Goal: Transaction & Acquisition: Purchase product/service

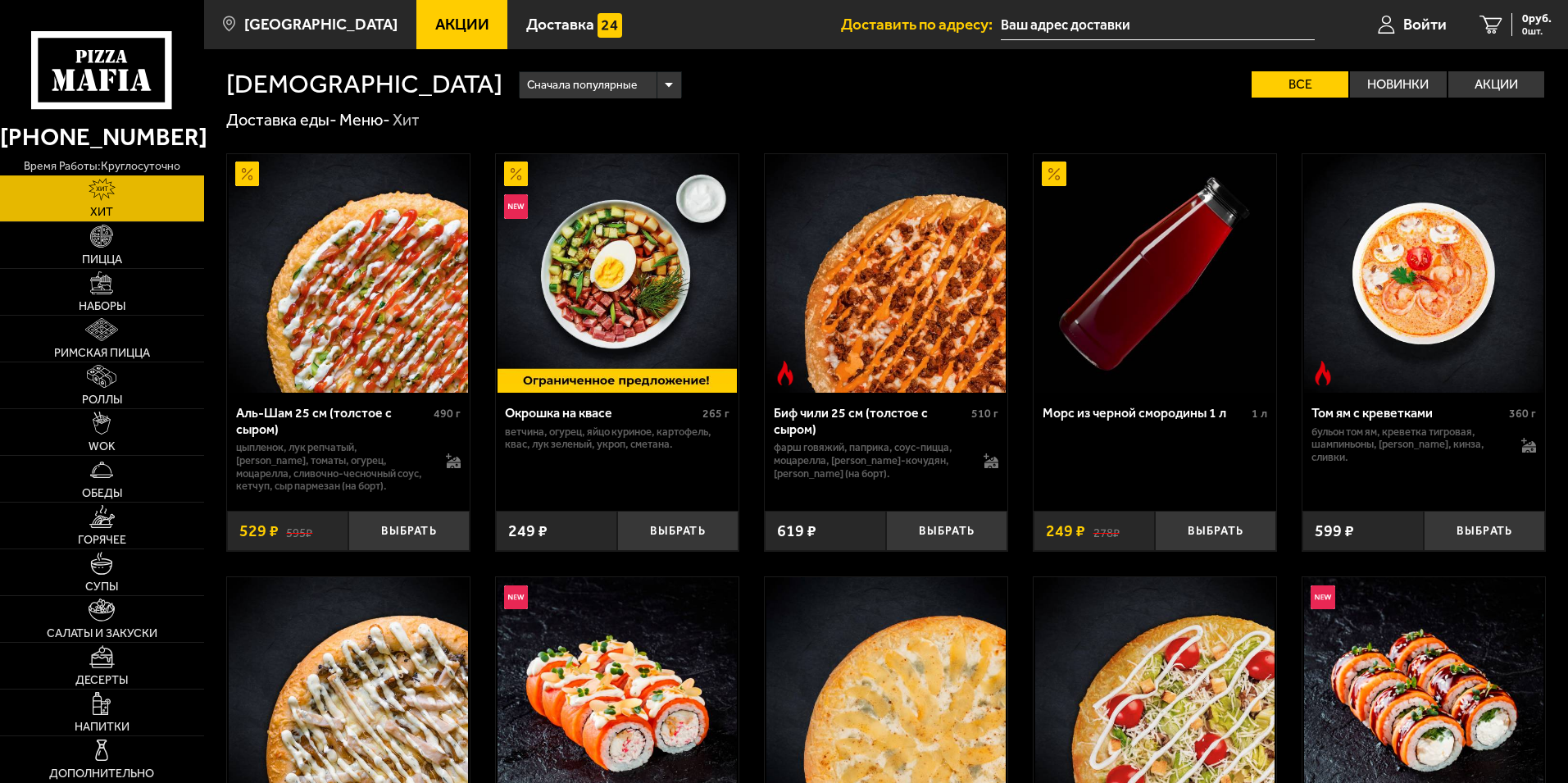
type input "[STREET_ADDRESS]"
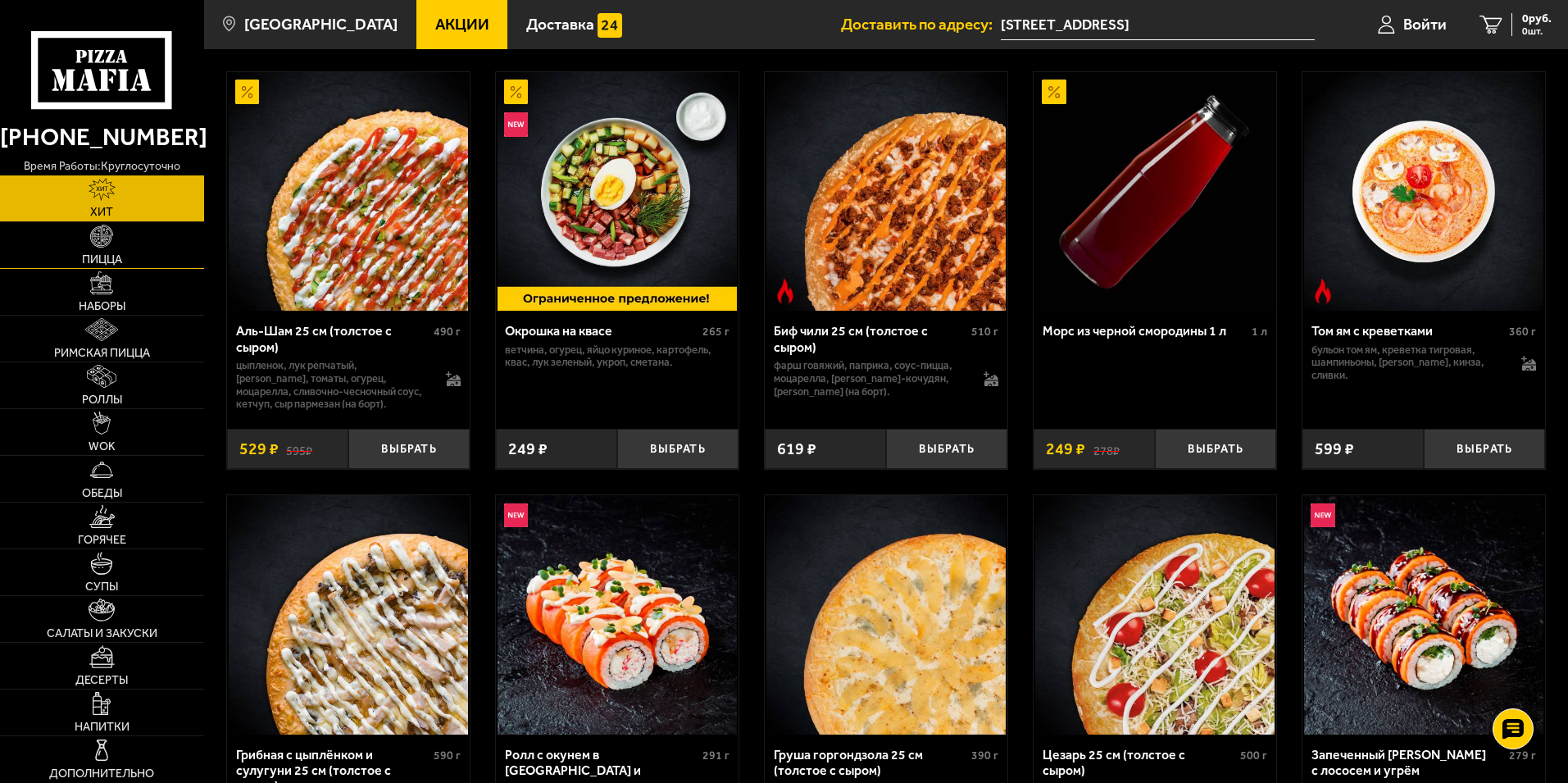
click at [112, 250] on link "Пицца" at bounding box center [102, 245] width 204 height 45
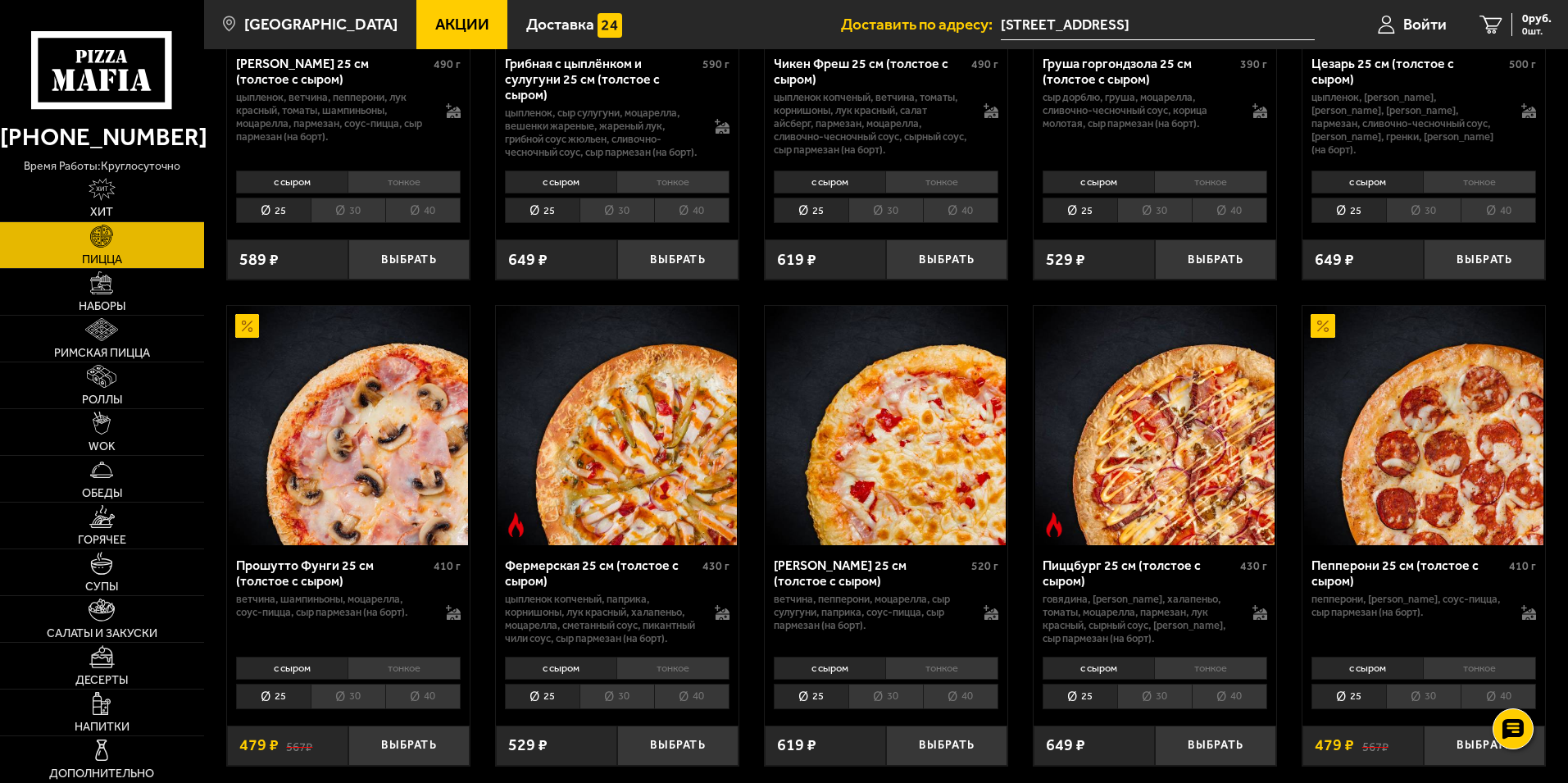
scroll to position [902, 0]
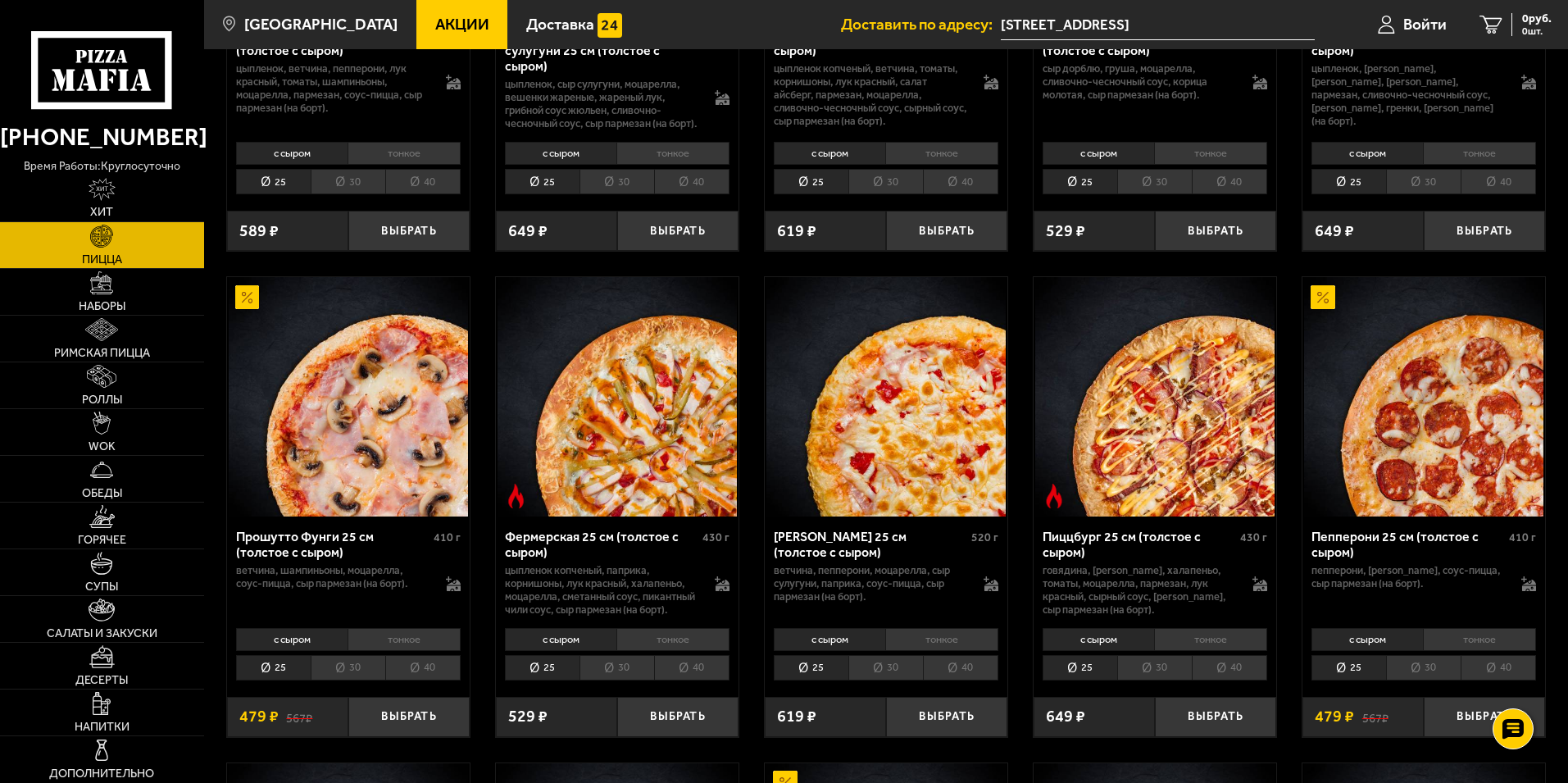
click at [942, 651] on li "тонкое" at bounding box center [941, 639] width 113 height 23
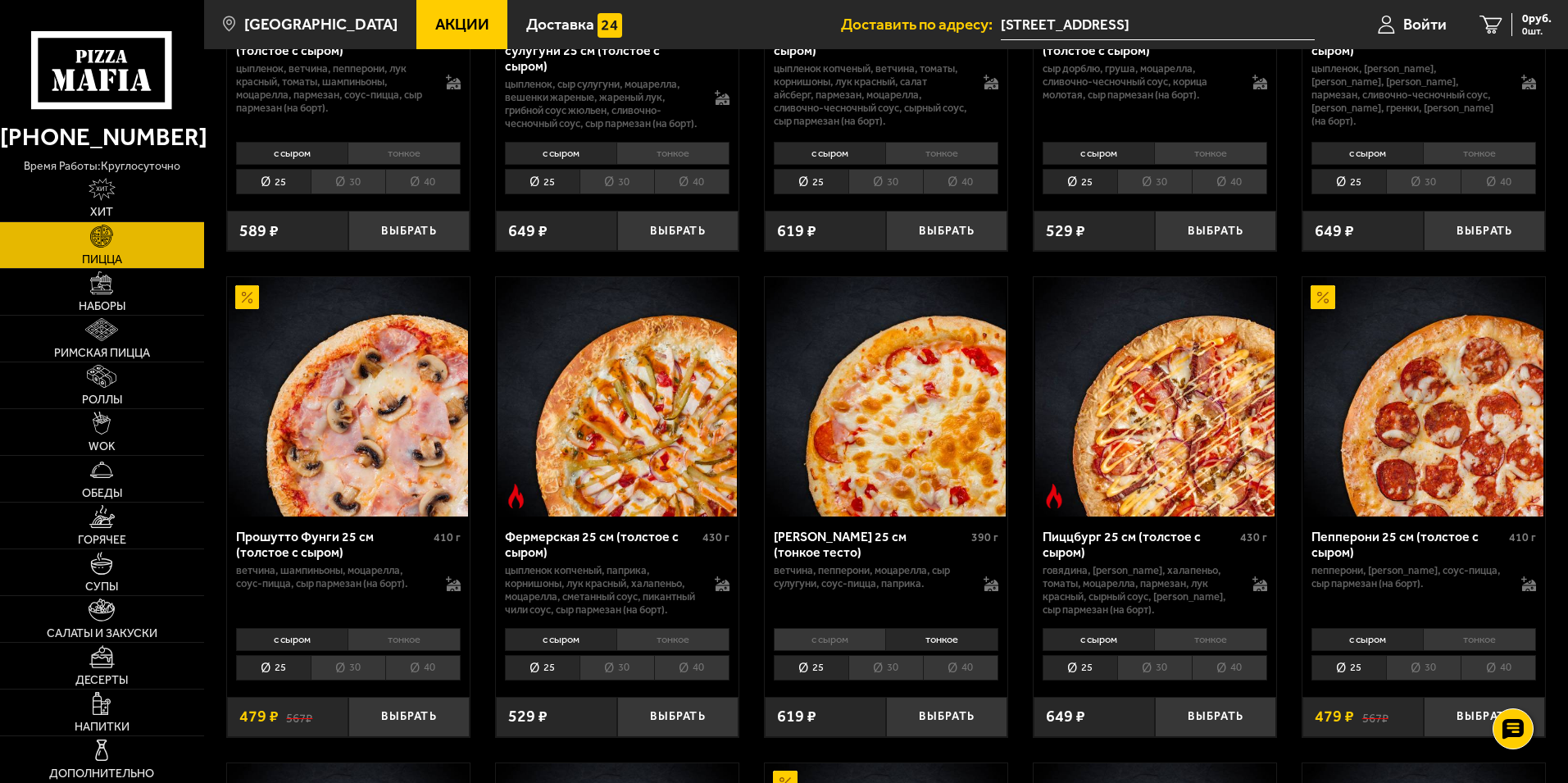
click at [852, 651] on li "с сыром" at bounding box center [829, 639] width 113 height 23
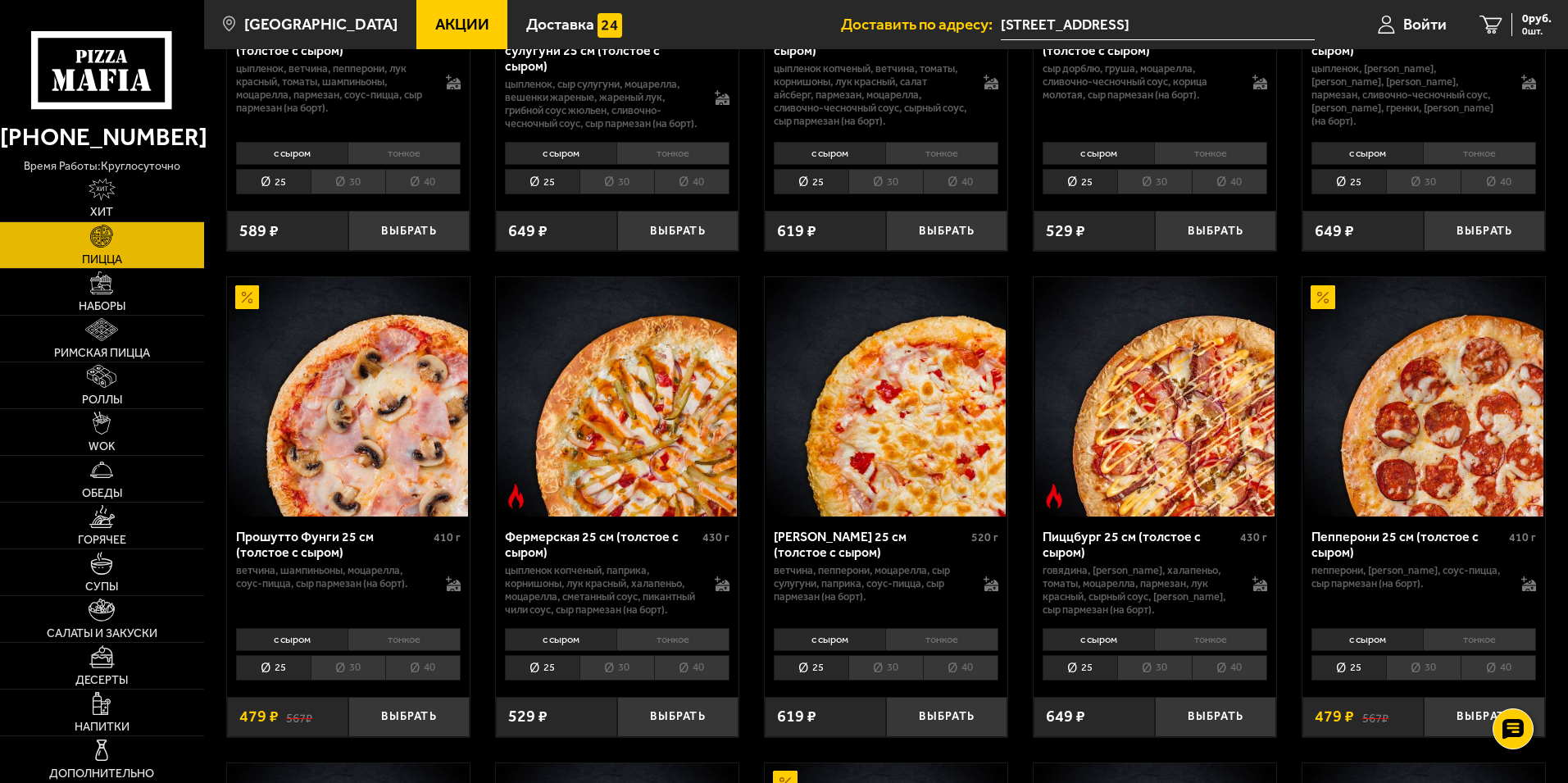
click at [911, 651] on li "тонкое" at bounding box center [941, 639] width 113 height 23
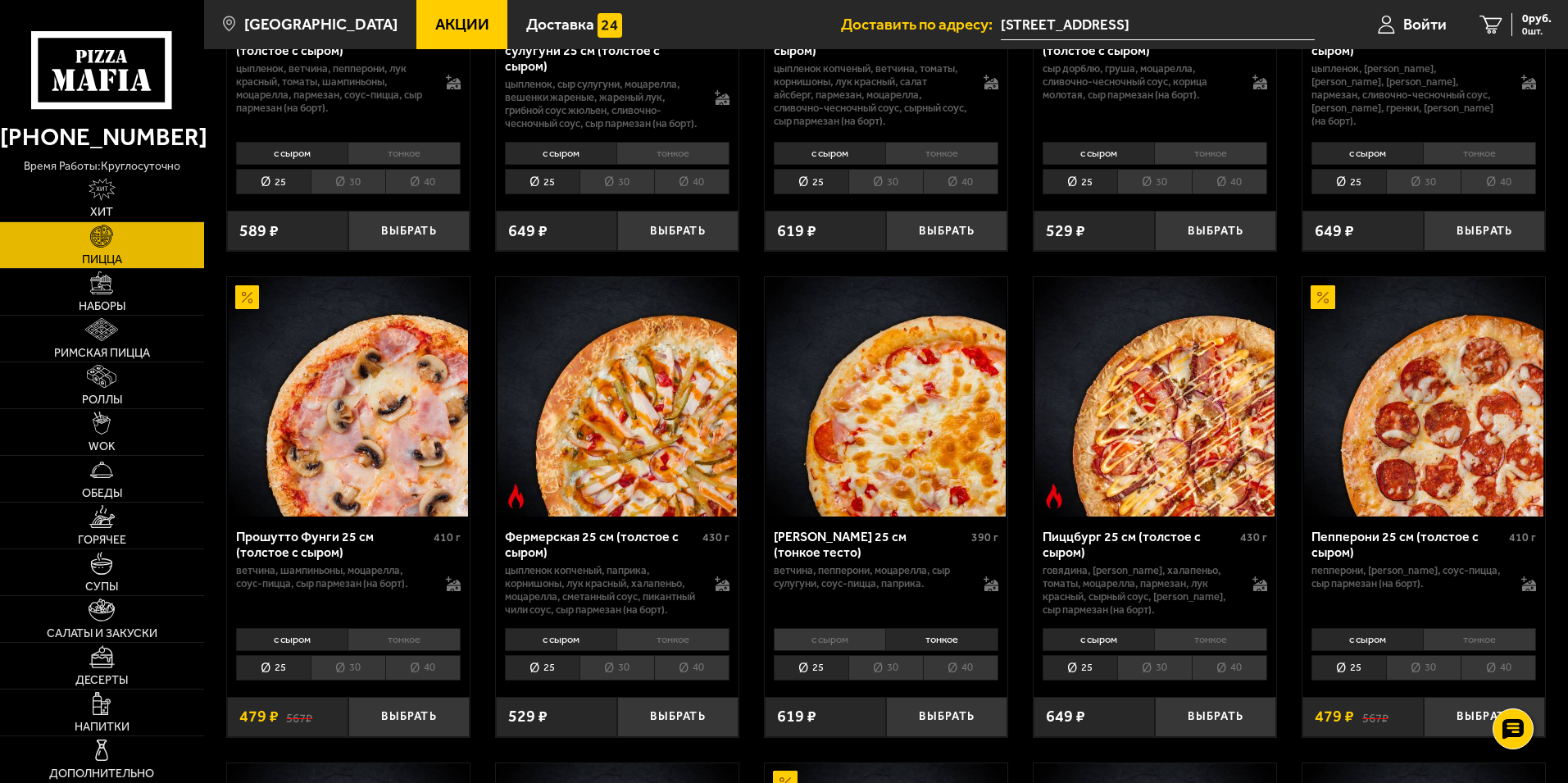
click at [860, 651] on li "с сыром" at bounding box center [829, 639] width 113 height 23
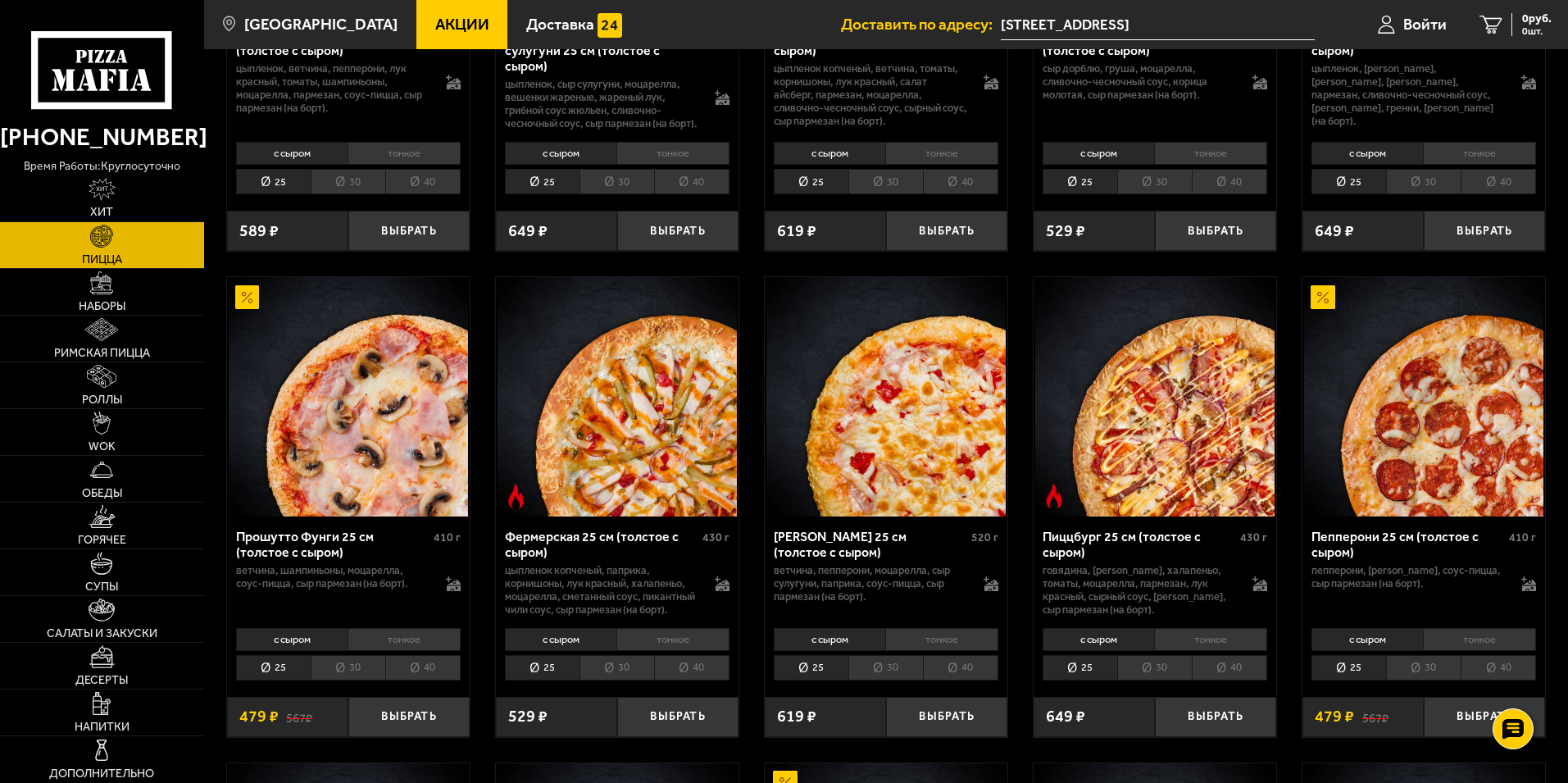
click at [922, 651] on li "тонкое" at bounding box center [941, 639] width 113 height 23
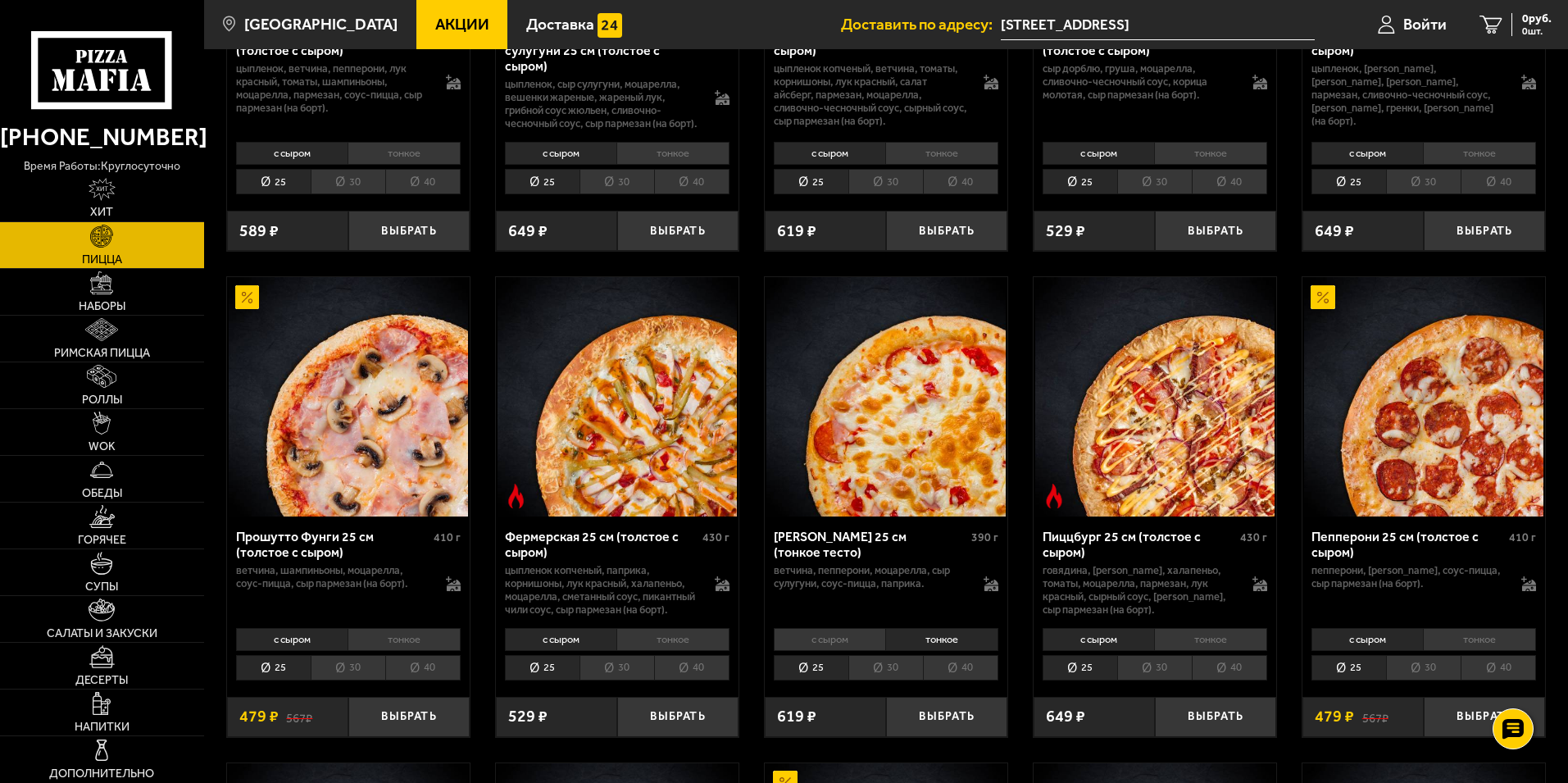
click at [873, 651] on li "с сыром" at bounding box center [829, 639] width 113 height 23
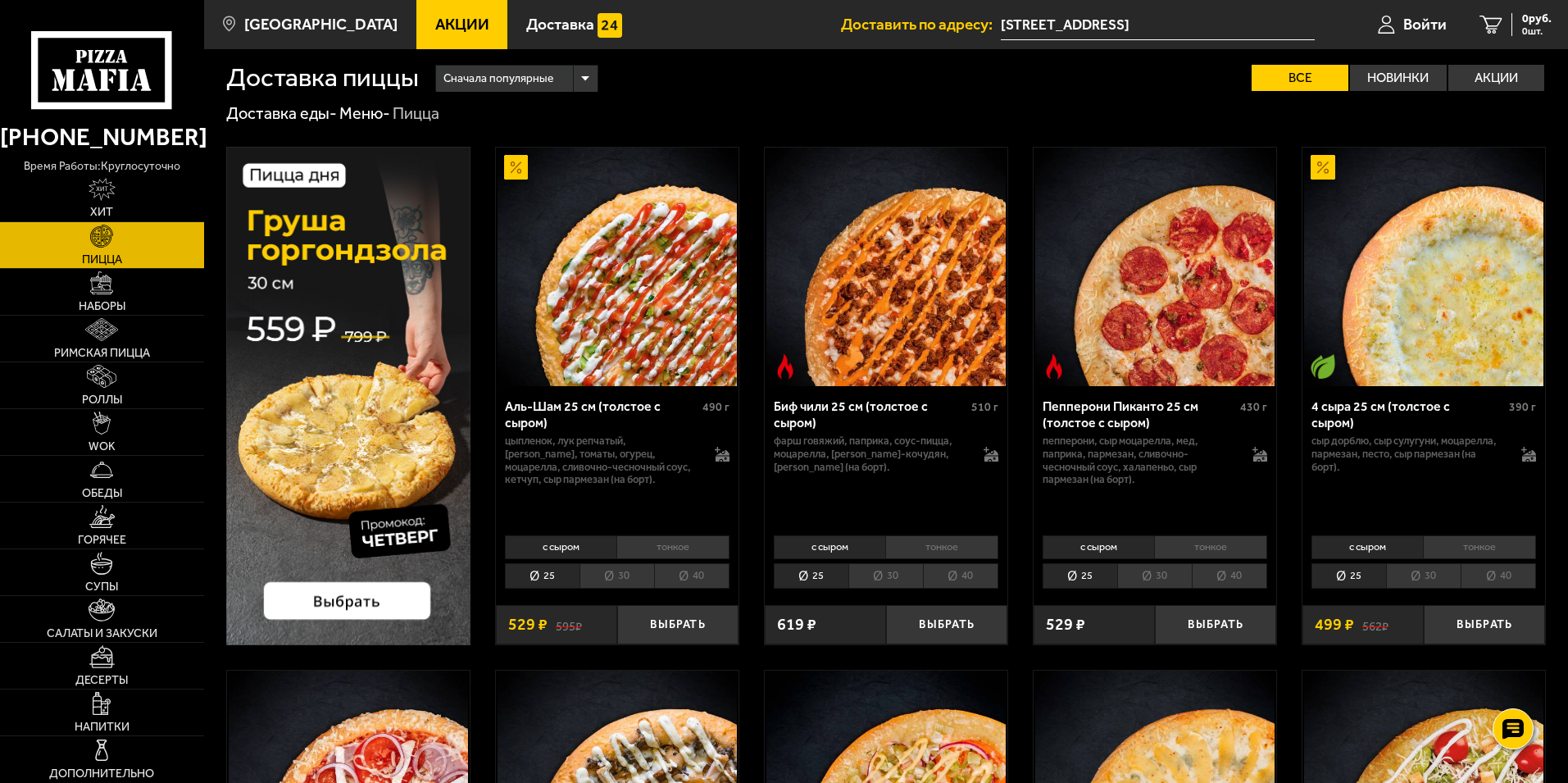
scroll to position [0, 0]
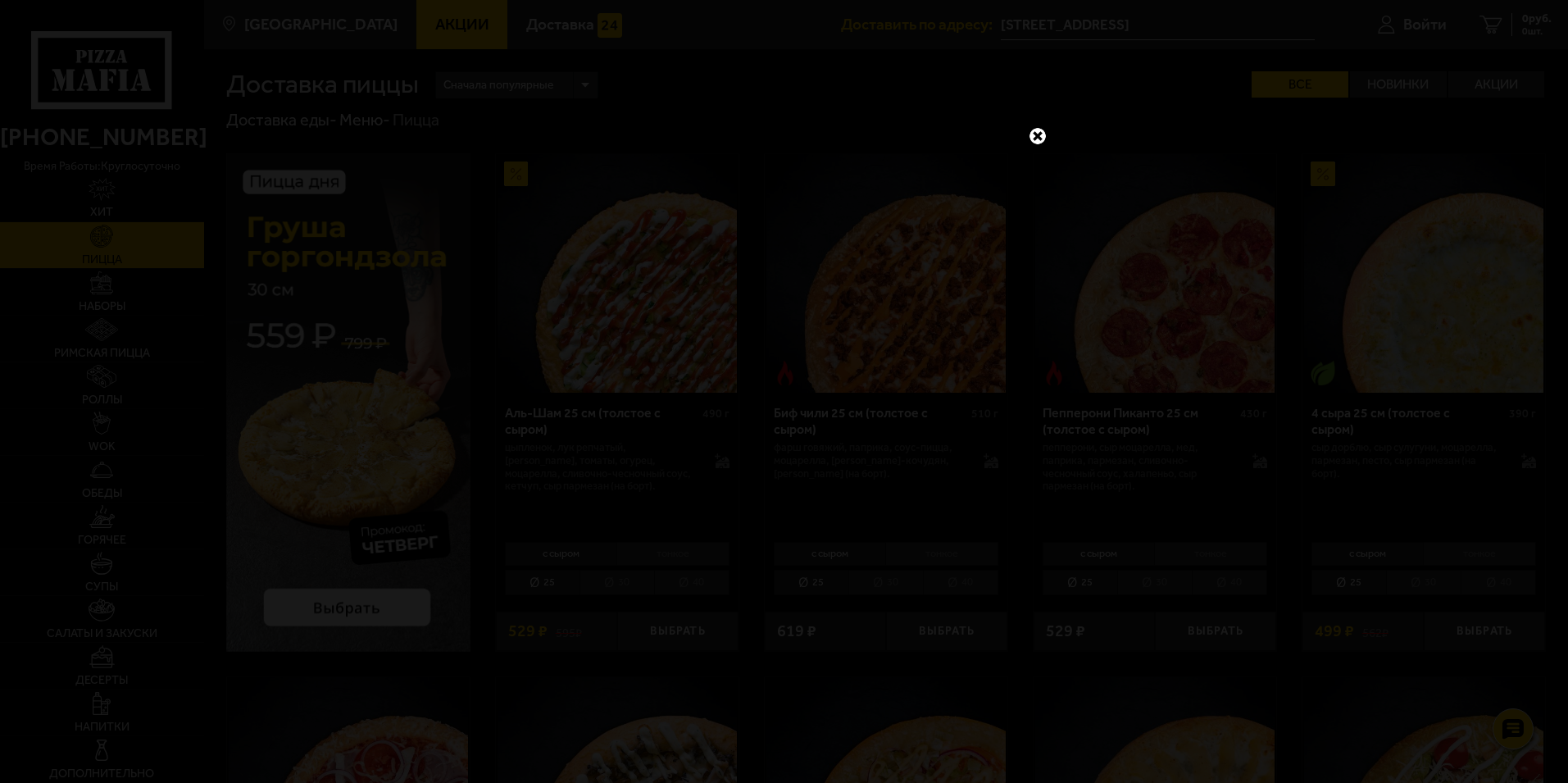
click at [1046, 132] on link at bounding box center [1038, 136] width 22 height 22
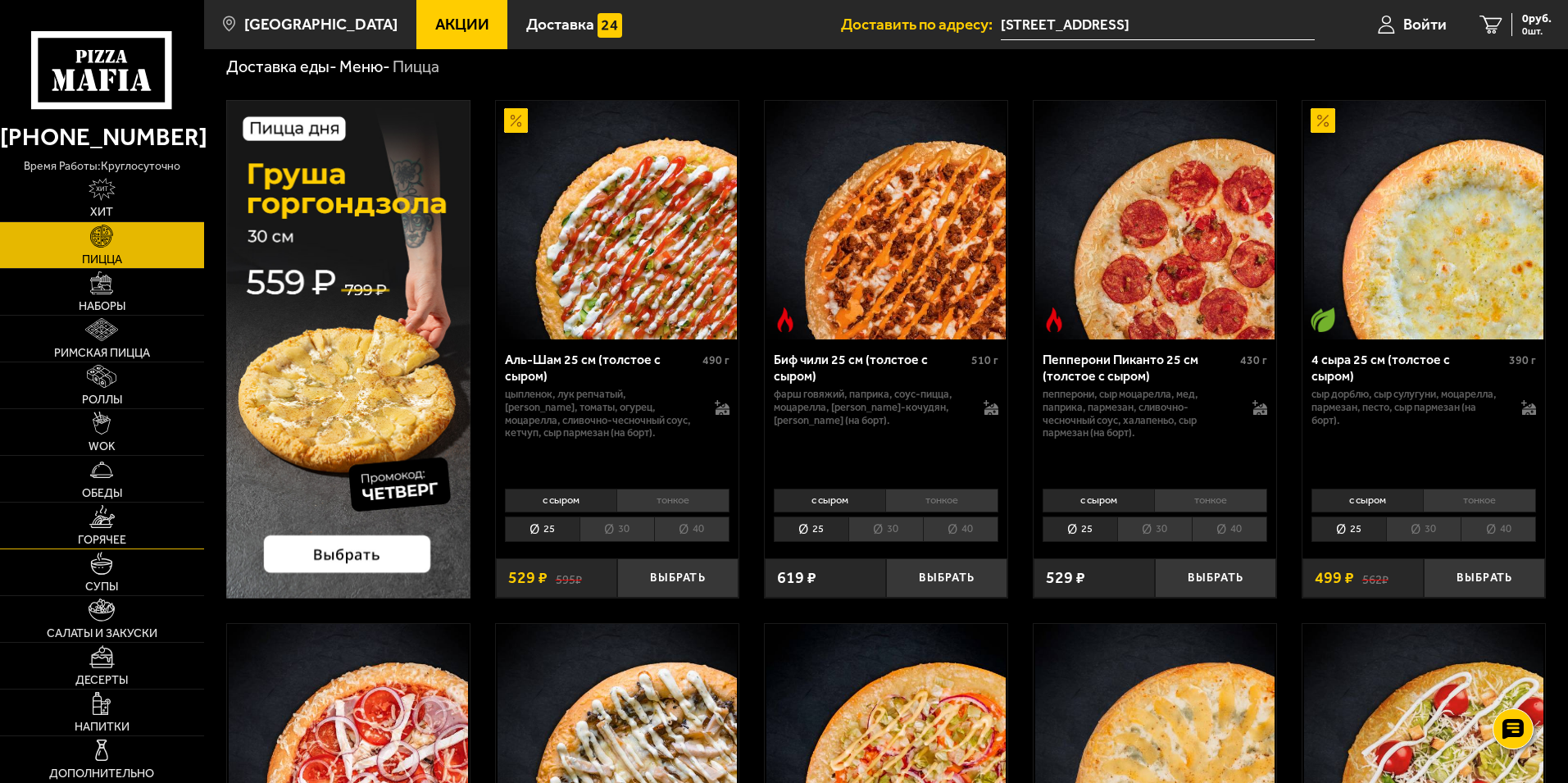
scroll to position [82, 0]
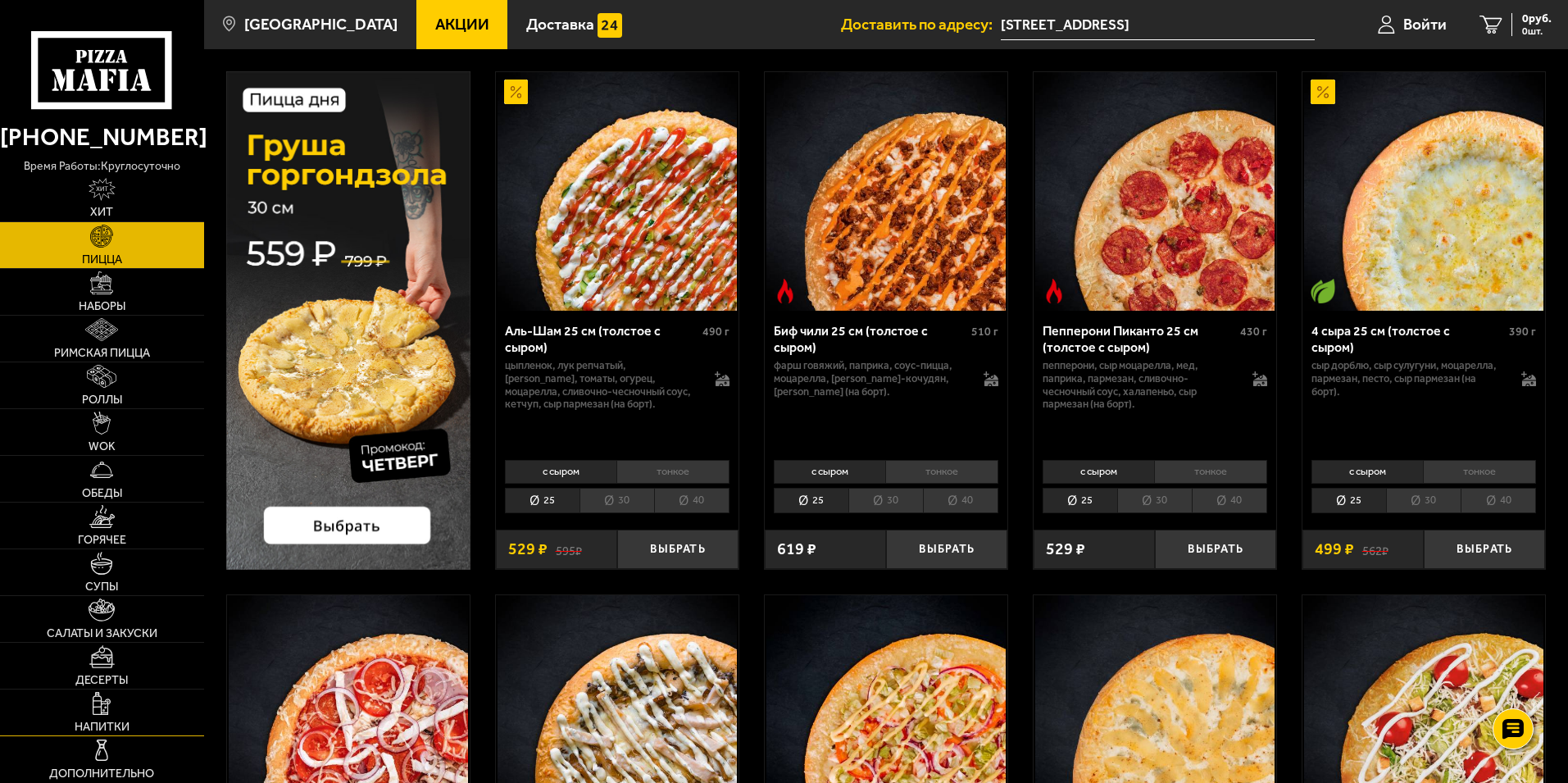
click at [110, 705] on img at bounding box center [102, 703] width 18 height 23
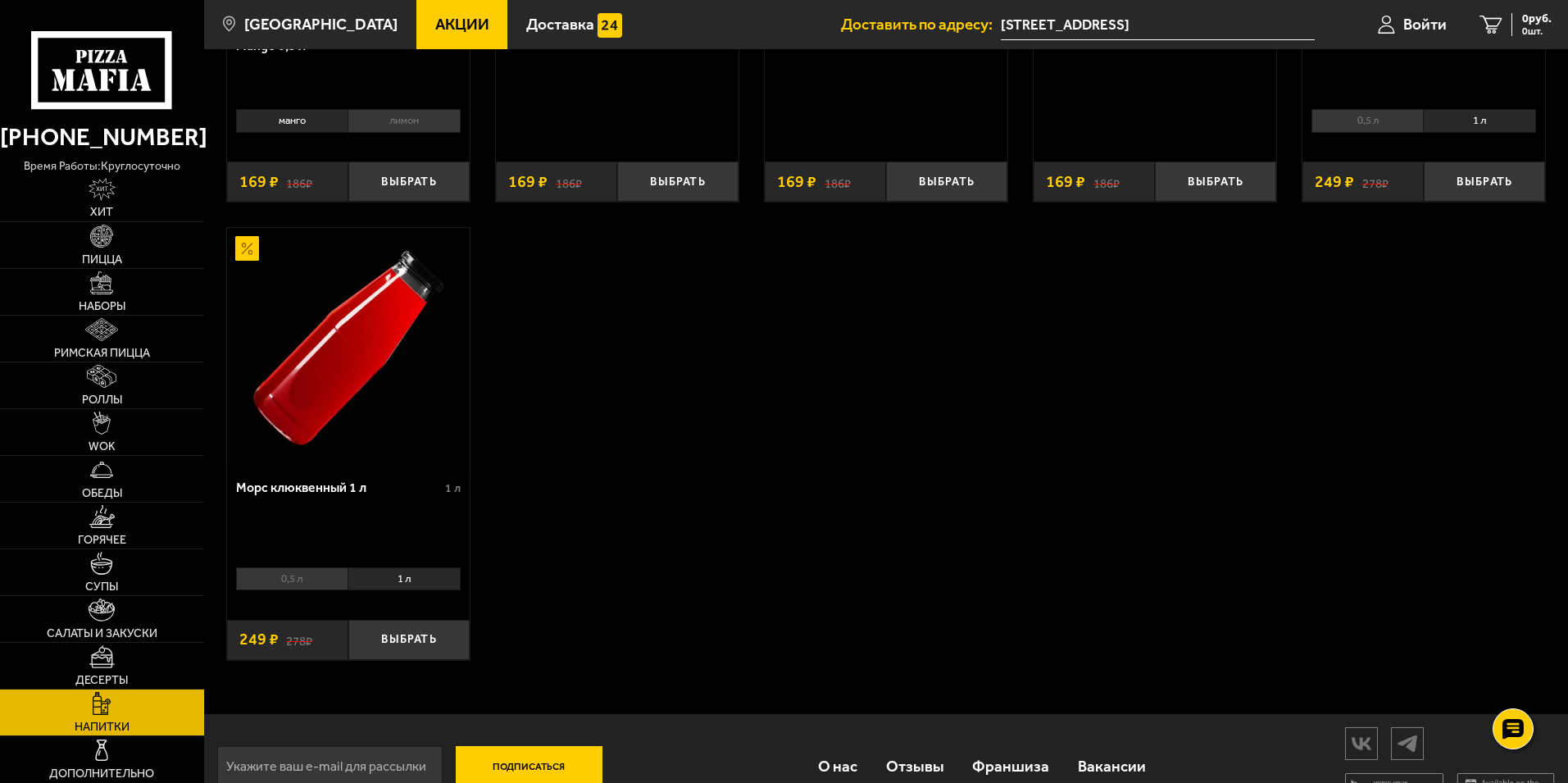
scroll to position [409, 0]
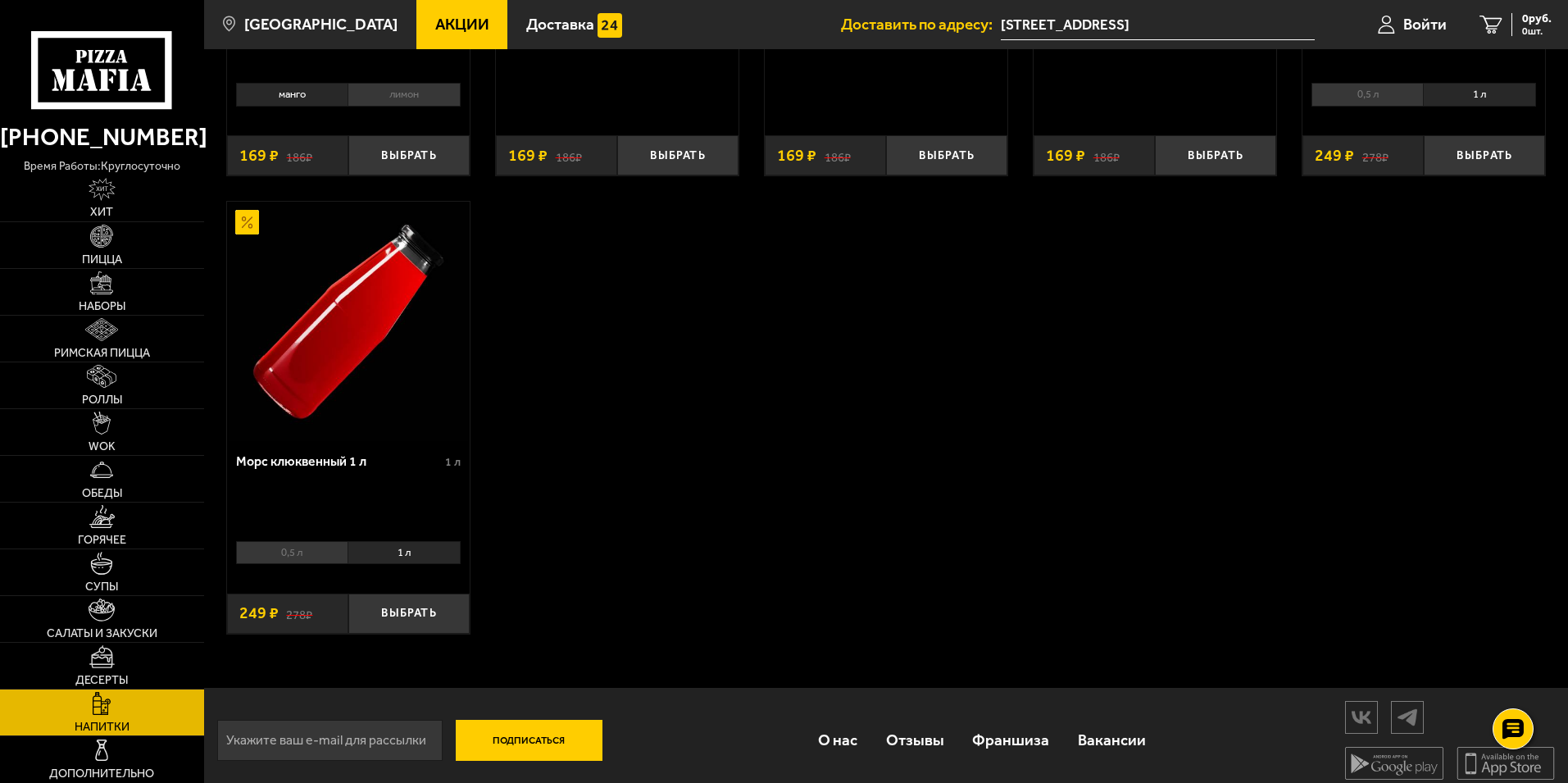
click at [391, 560] on li "1 л" at bounding box center [403, 552] width 113 height 23
click at [381, 549] on li "1 л" at bounding box center [403, 552] width 113 height 23
click at [305, 553] on li "0,5 л" at bounding box center [293, 552] width 113 height 23
click at [396, 556] on li "1 л" at bounding box center [403, 552] width 113 height 23
click at [428, 617] on button "Выбрать" at bounding box center [408, 613] width 122 height 41
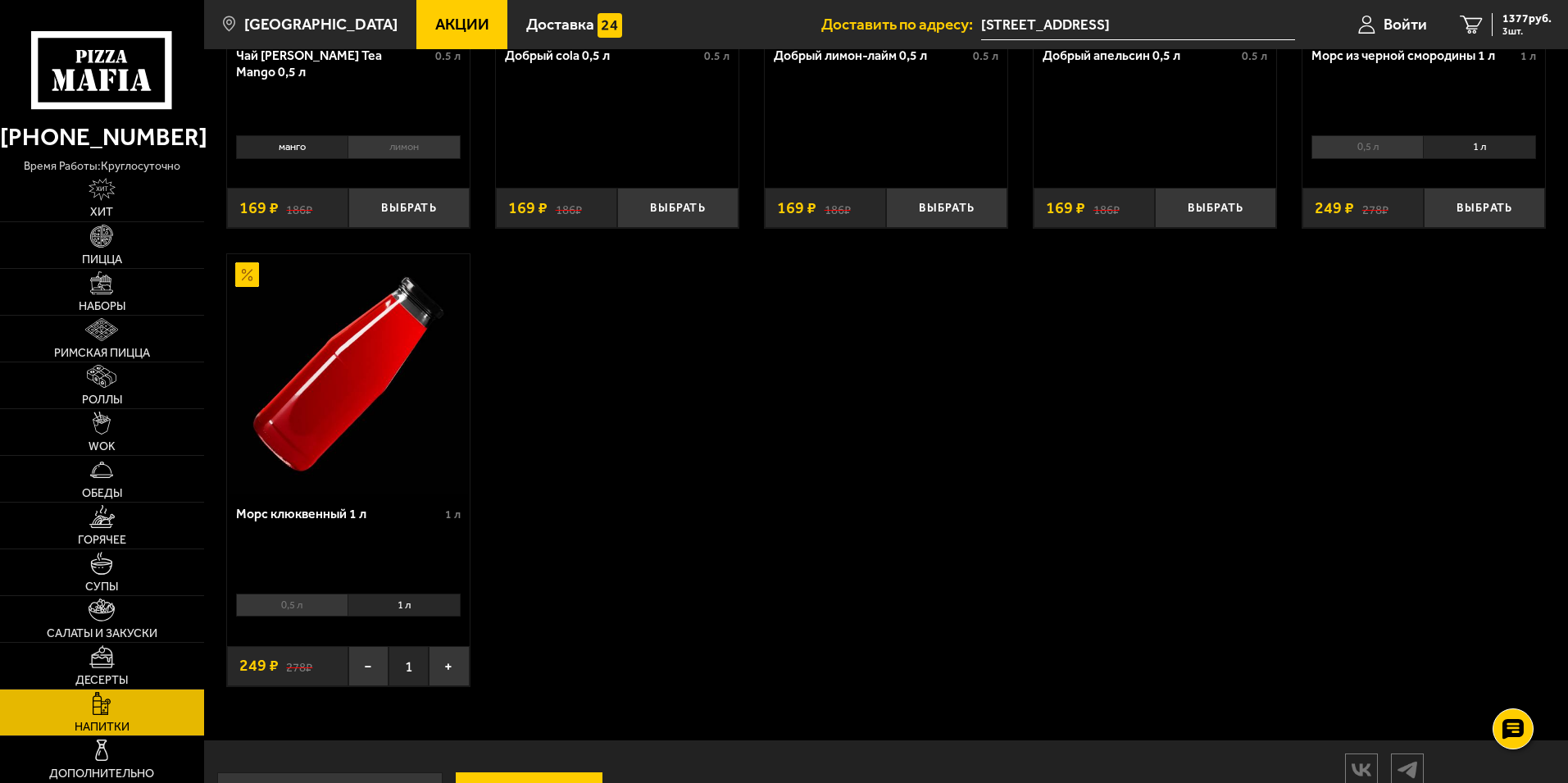
scroll to position [328, 0]
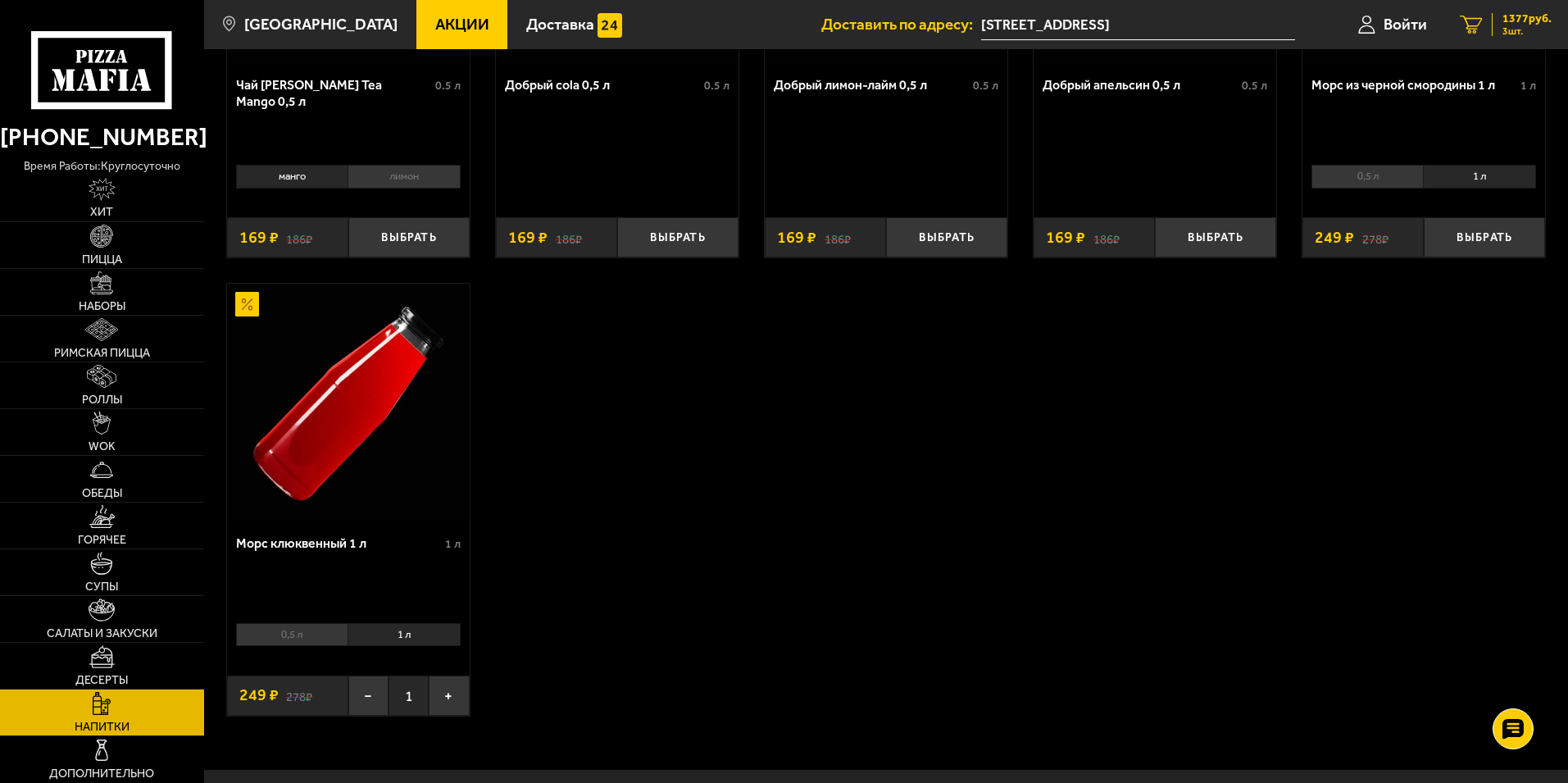
click at [1522, 23] on span "1377 руб." at bounding box center [1526, 19] width 49 height 12
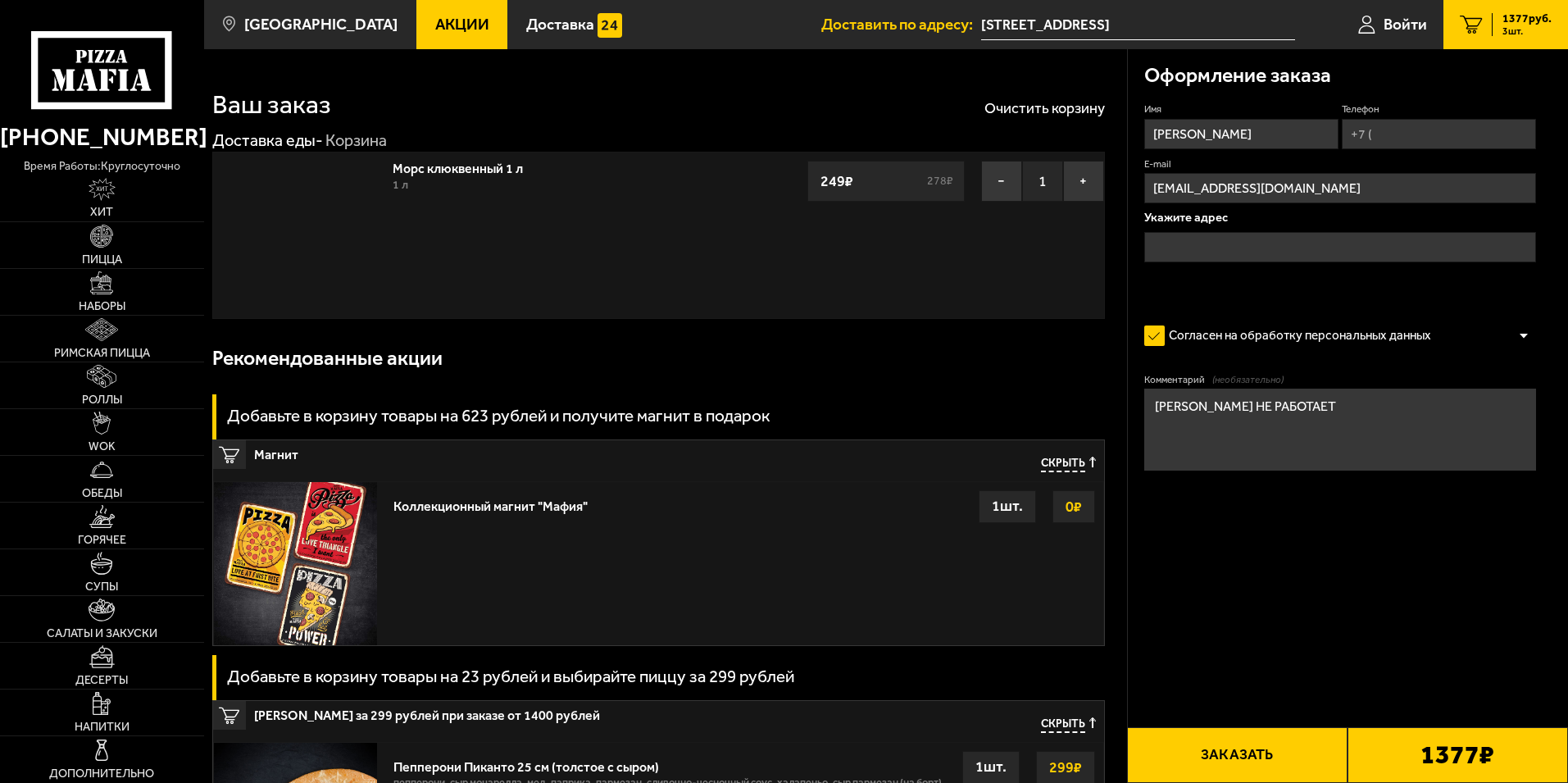
type input "[STREET_ADDRESS]"
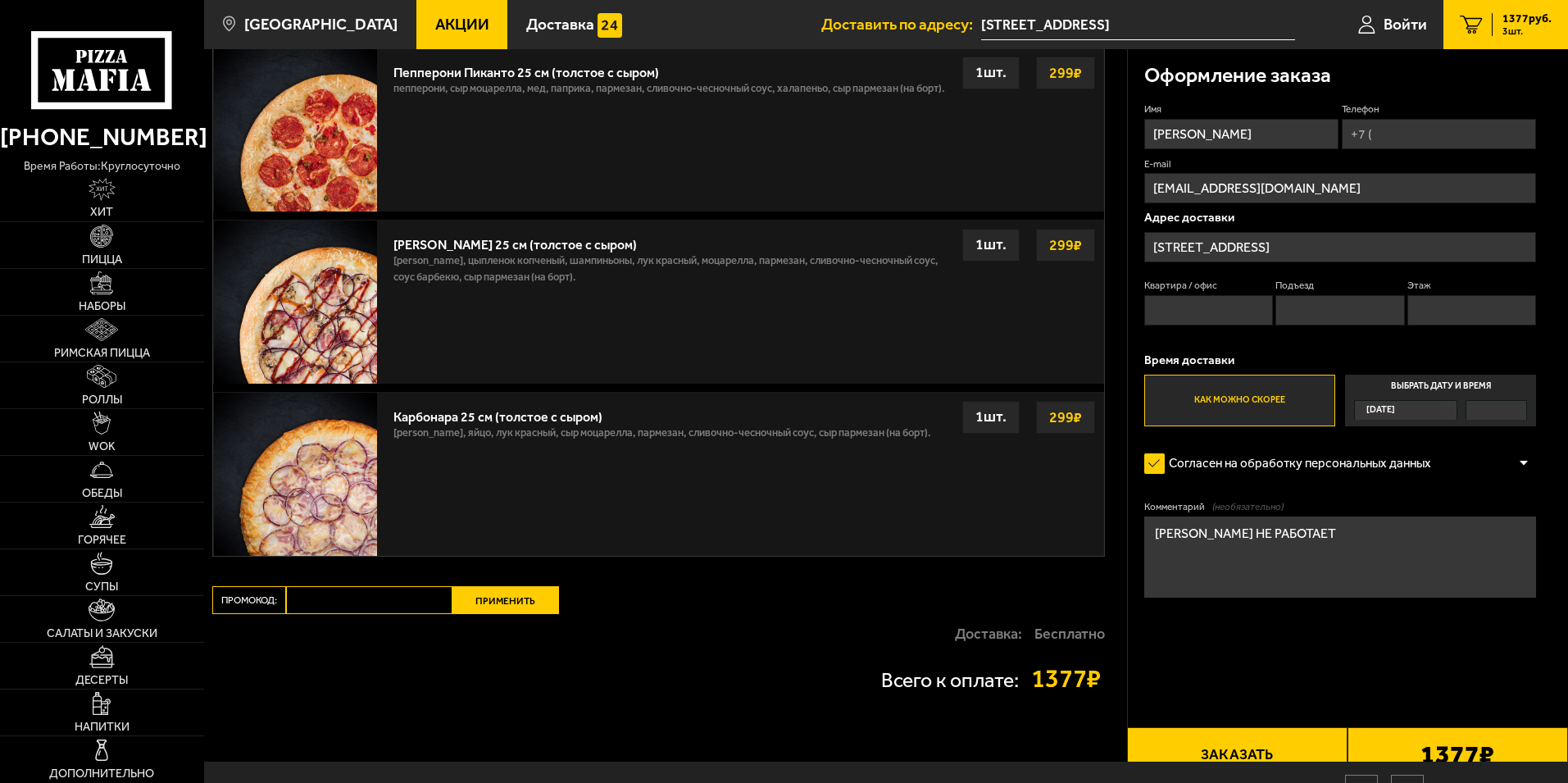
scroll to position [617, 0]
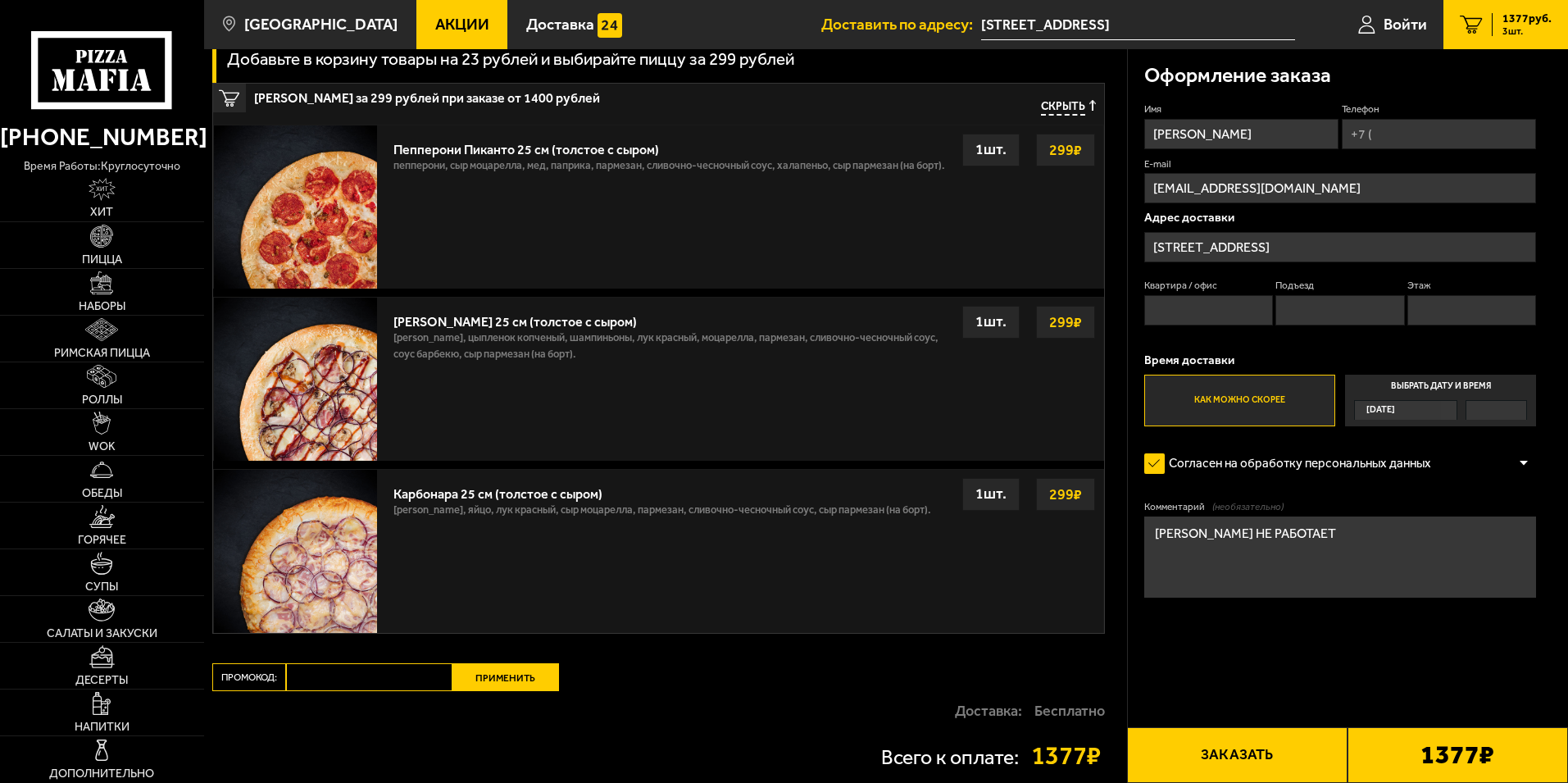
click at [1077, 108] on span "Скрыть" at bounding box center [1063, 108] width 44 height 16
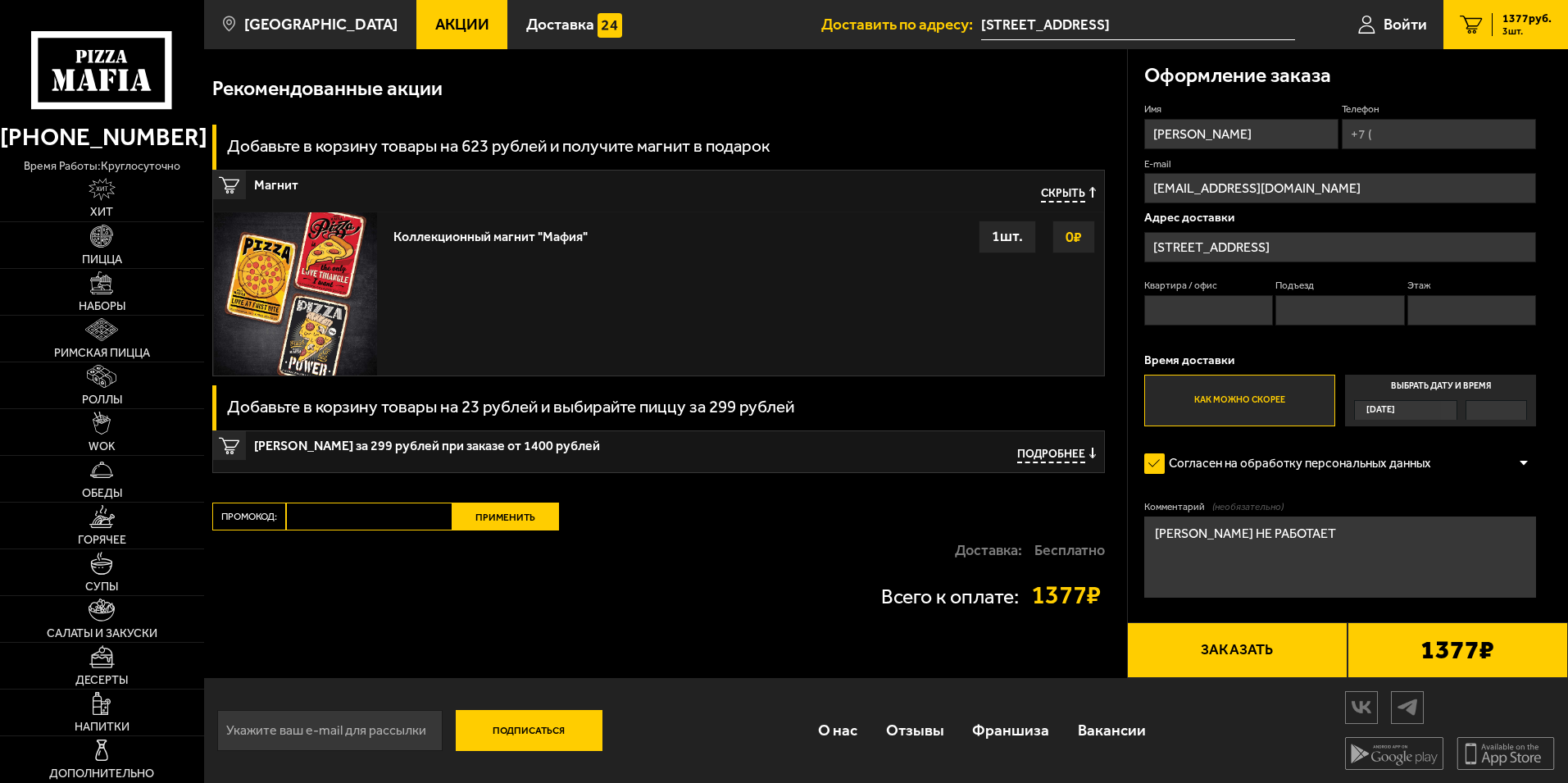
scroll to position [271, 0]
click at [1067, 453] on span "Подробнее" at bounding box center [1051, 456] width 68 height 16
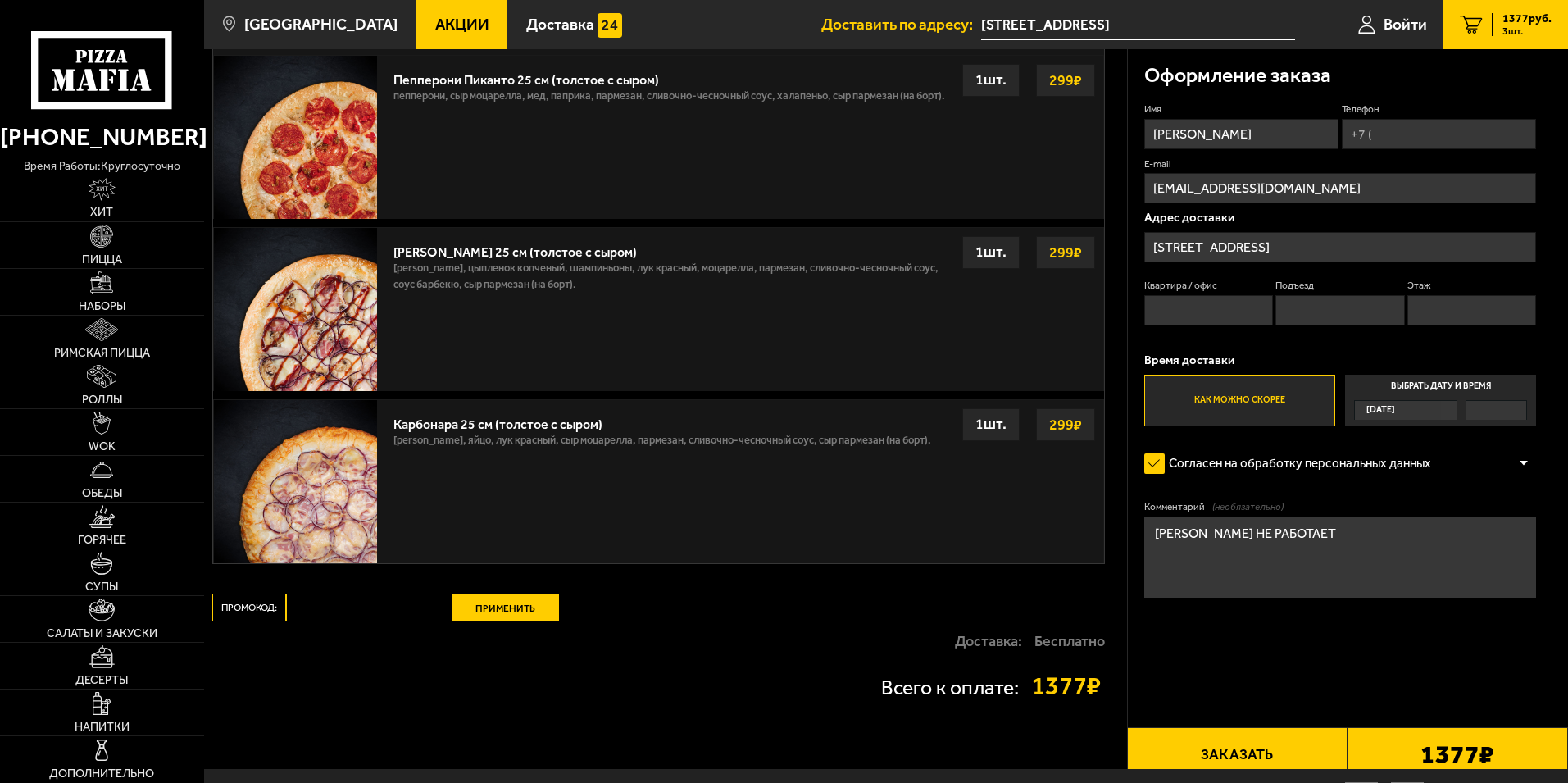
scroll to position [781, 0]
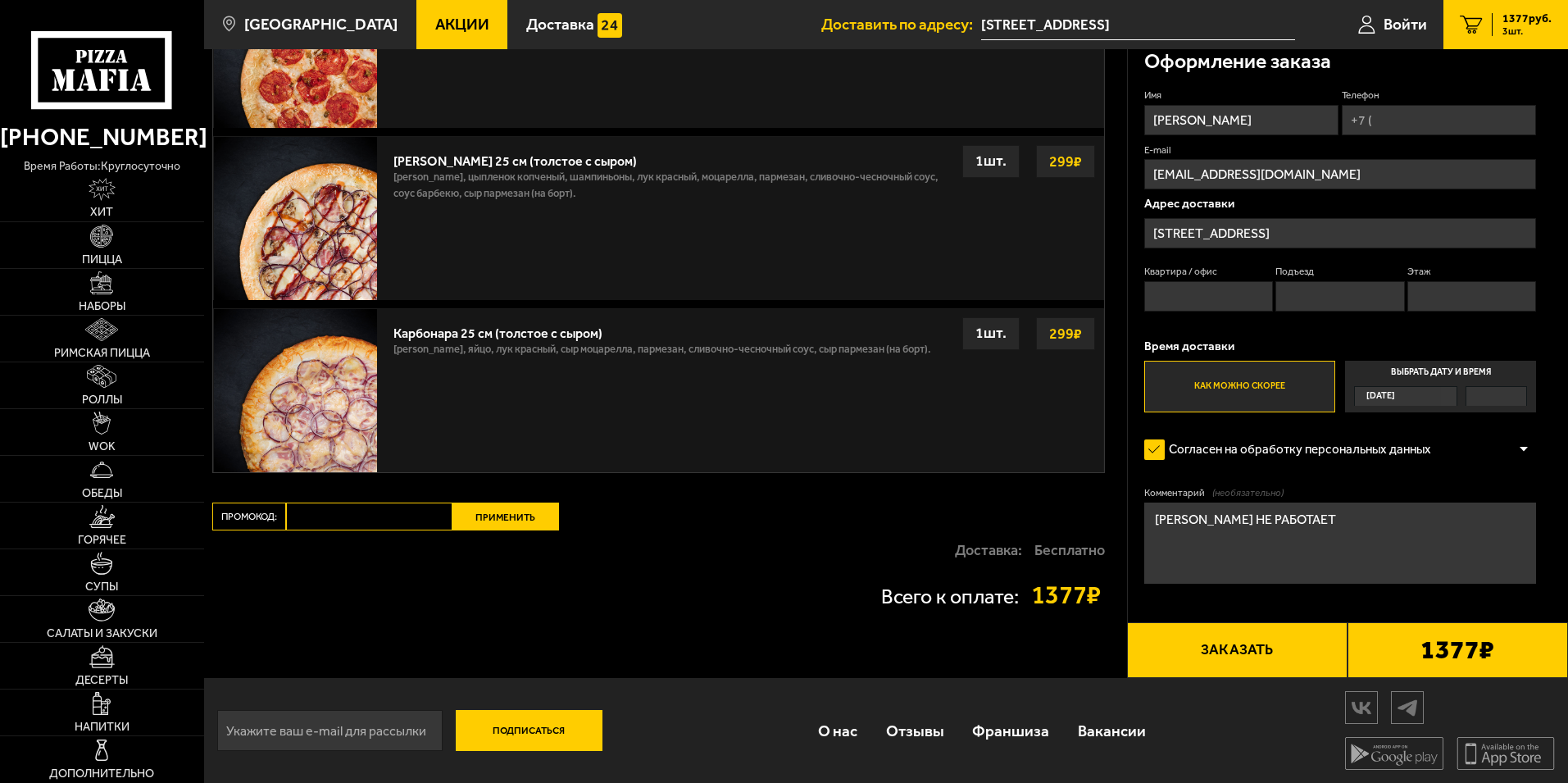
click at [1213, 284] on input "Квартира / офис" at bounding box center [1208, 296] width 129 height 31
type input "10"
click at [1327, 297] on input "Подъезд" at bounding box center [1340, 296] width 129 height 31
type input "1"
click at [1454, 295] on input "Этаж" at bounding box center [1471, 296] width 129 height 31
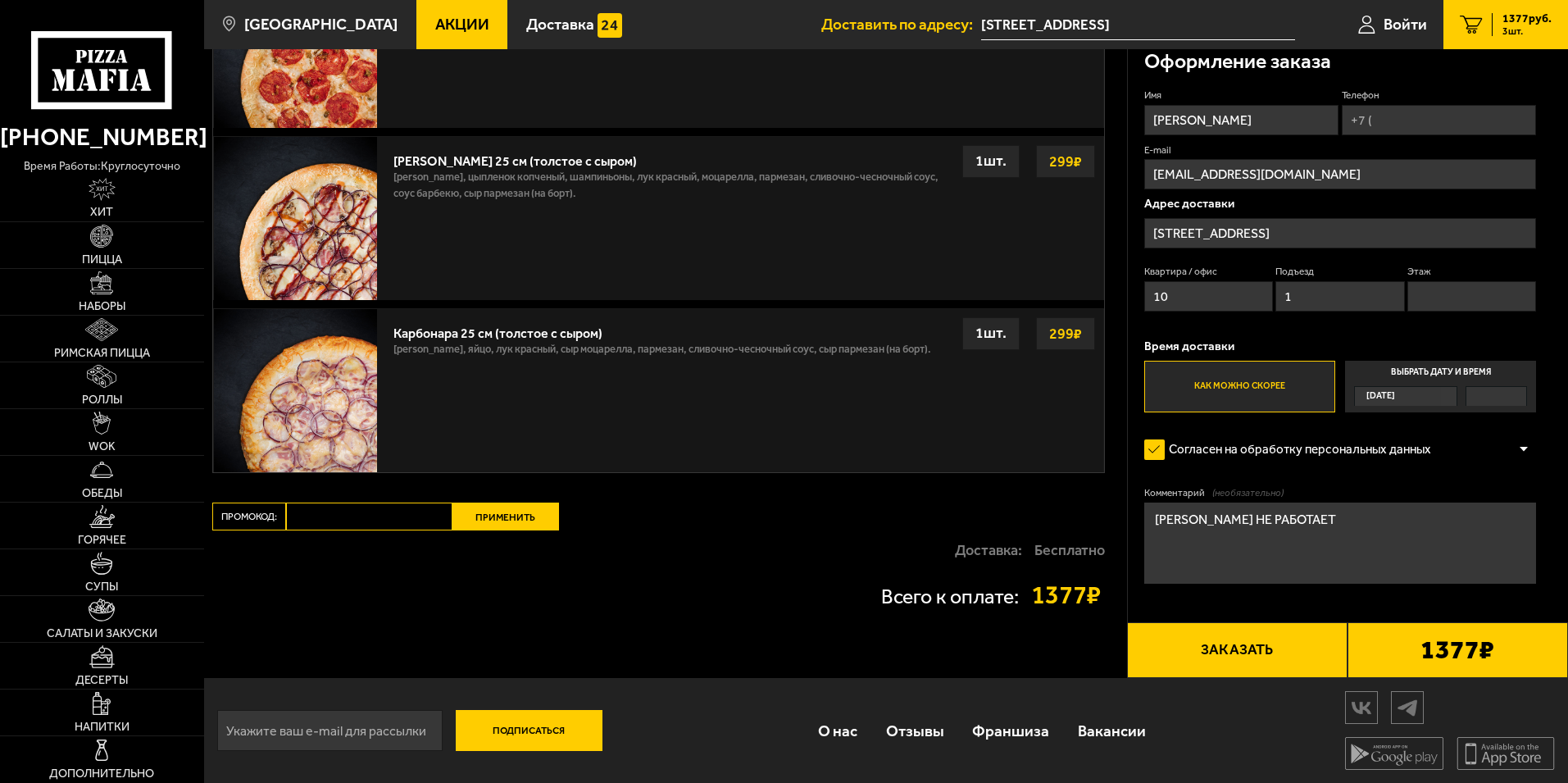
type input "4"
click at [1291, 382] on label "Как можно скорее" at bounding box center [1239, 387] width 191 height 52
click at [0, 0] on input "Как можно скорее" at bounding box center [0, 0] width 0 height 0
click at [1333, 515] on textarea "ДОМОФОН НЕ РАБОТАЕТ" at bounding box center [1340, 543] width 392 height 82
click at [1393, 117] on input "Телефон" at bounding box center [1438, 120] width 194 height 31
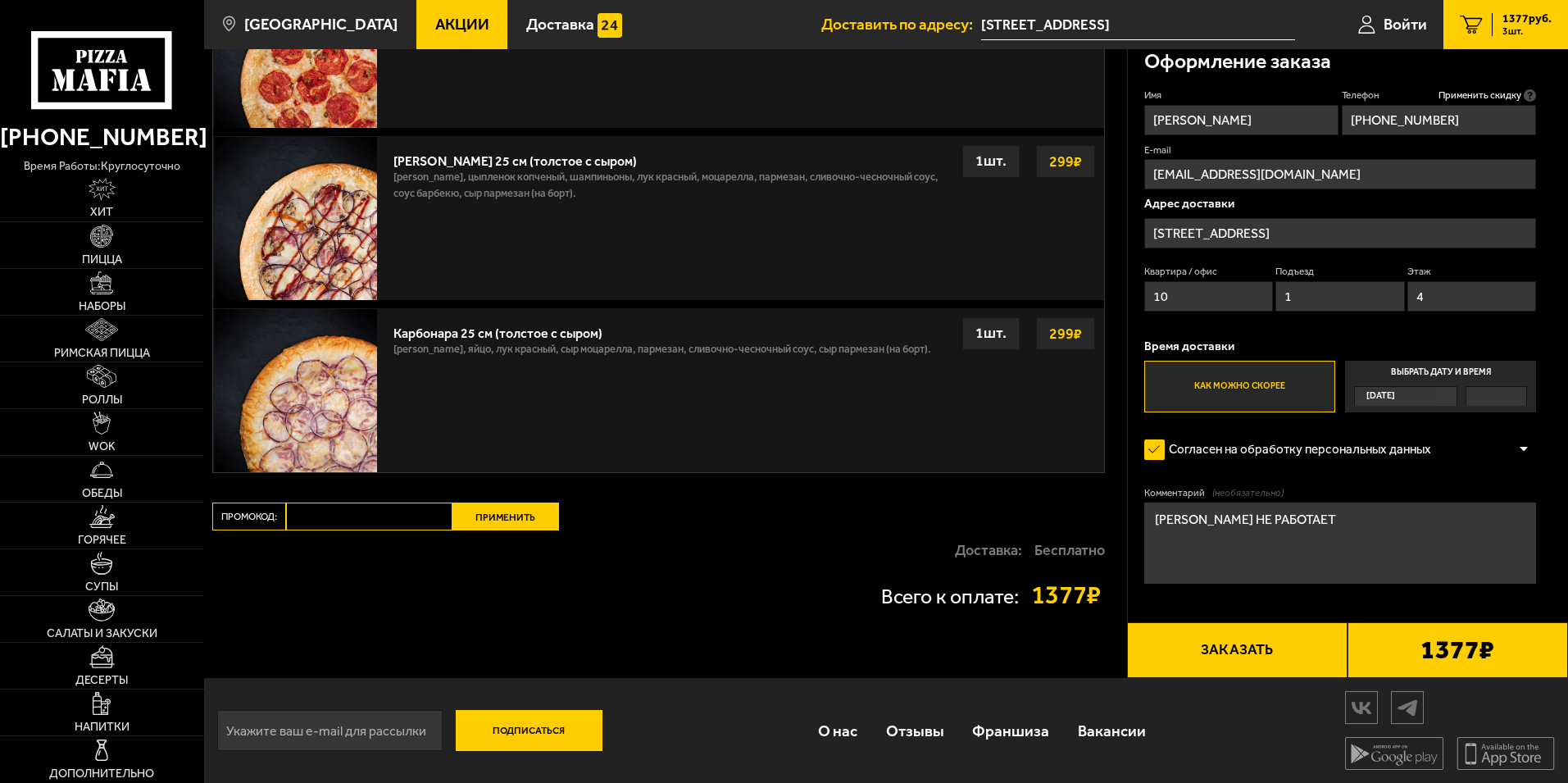
type input "+7 (921) 795-29-58"
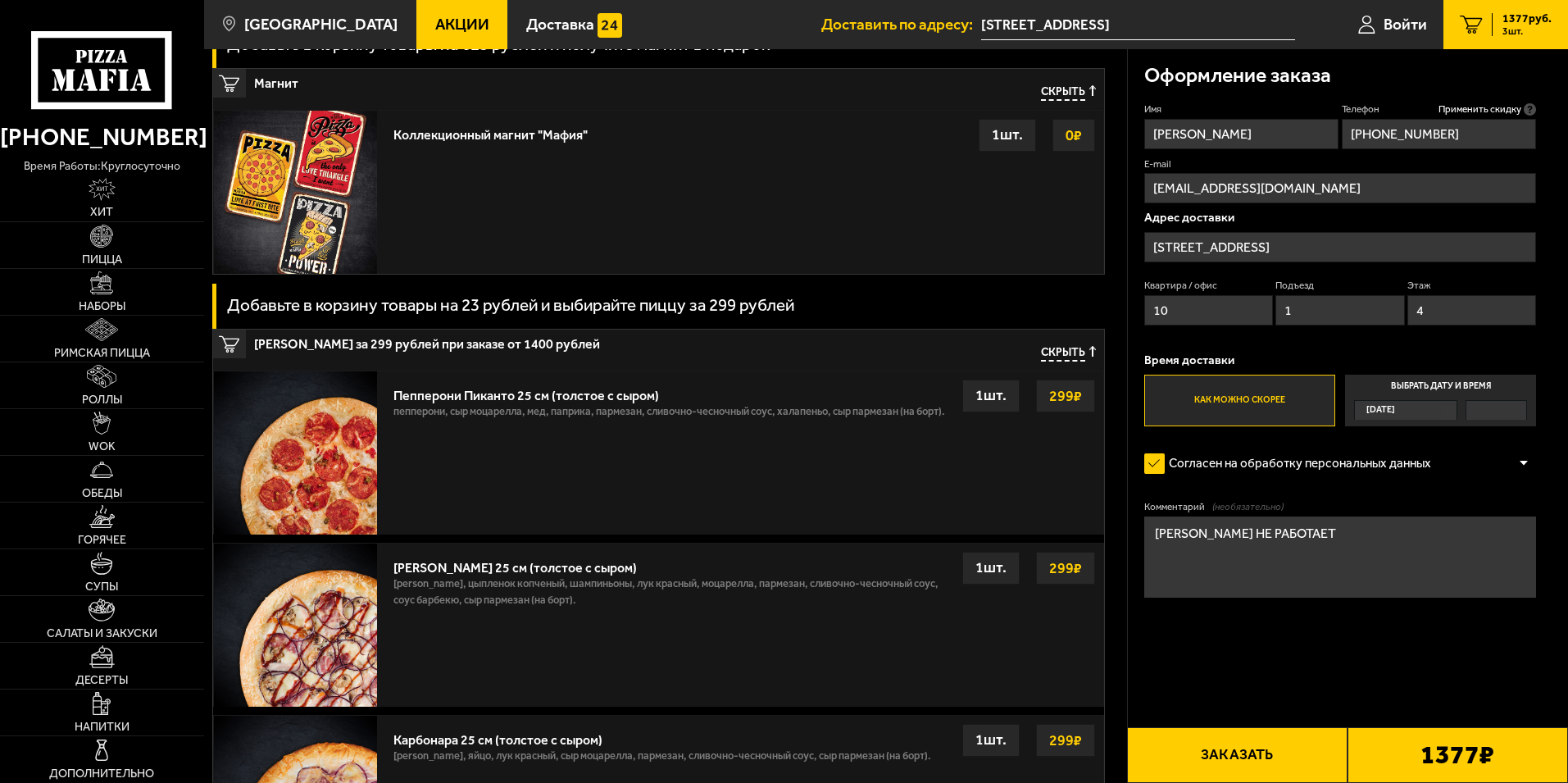
scroll to position [453, 0]
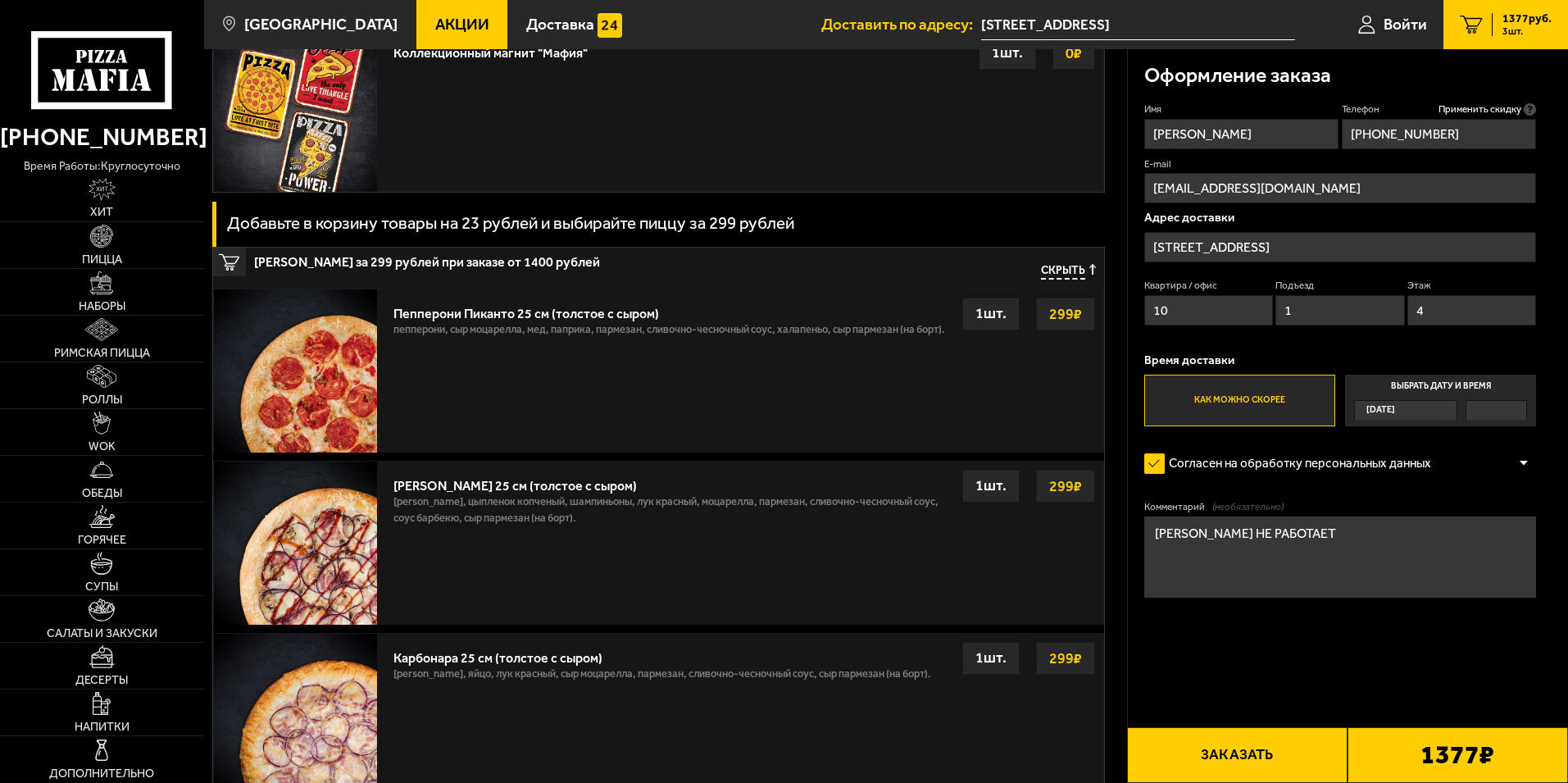
click at [1264, 753] on button "Заказать" at bounding box center [1237, 754] width 220 height 55
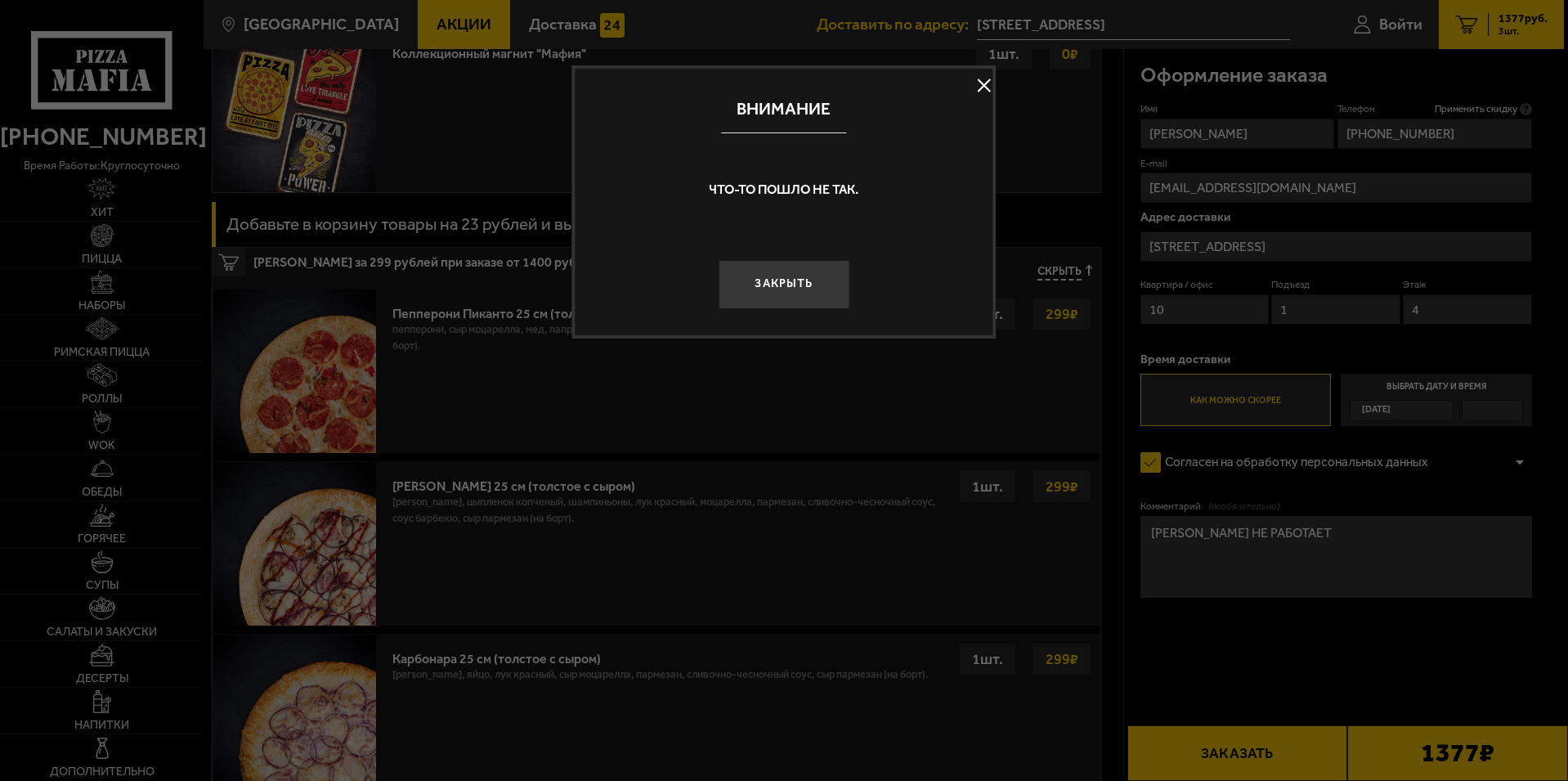
click at [981, 91] on button at bounding box center [984, 86] width 25 height 25
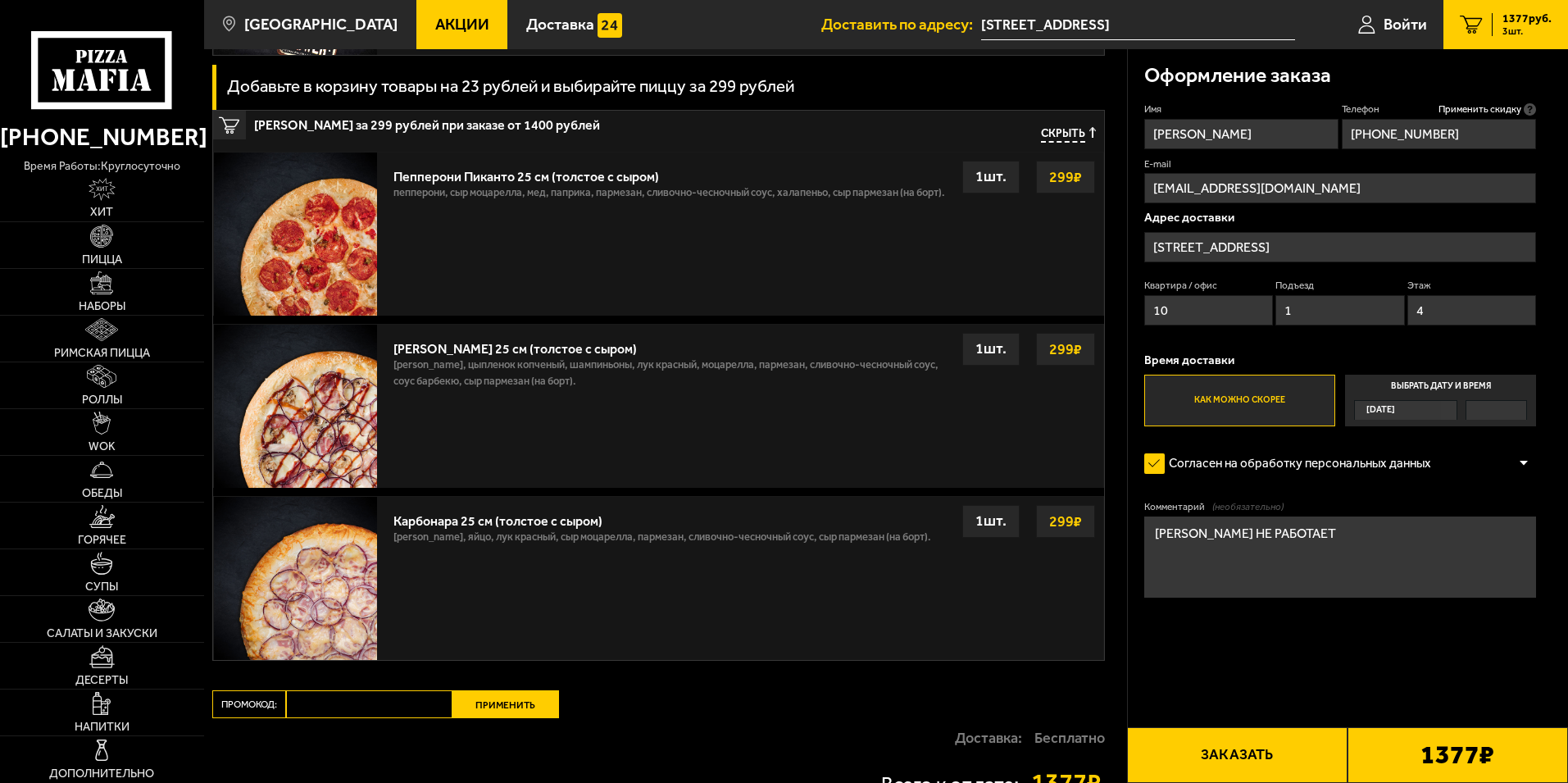
scroll to position [781, 0]
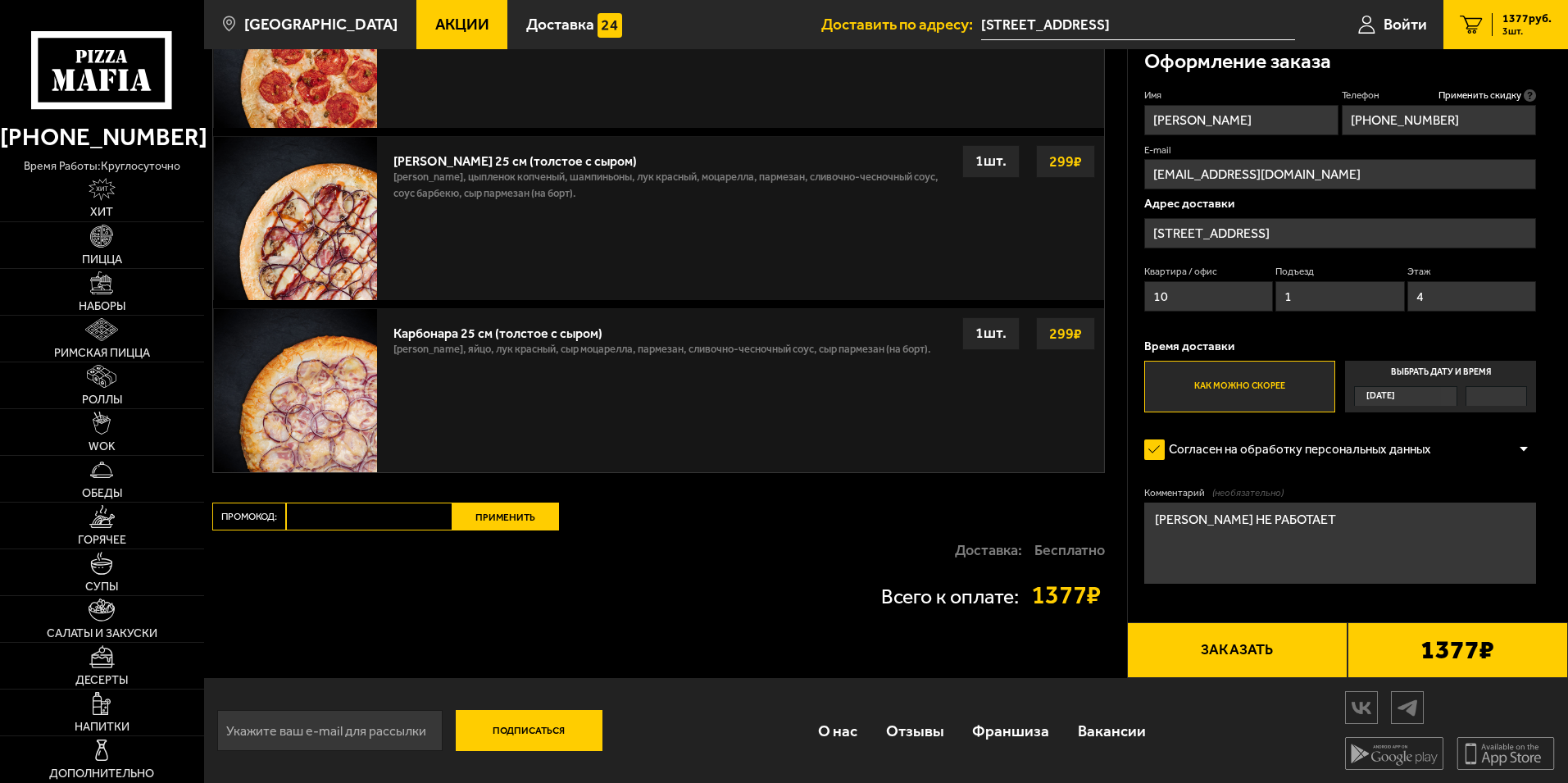
click at [1221, 648] on button "Заказать" at bounding box center [1237, 650] width 220 height 55
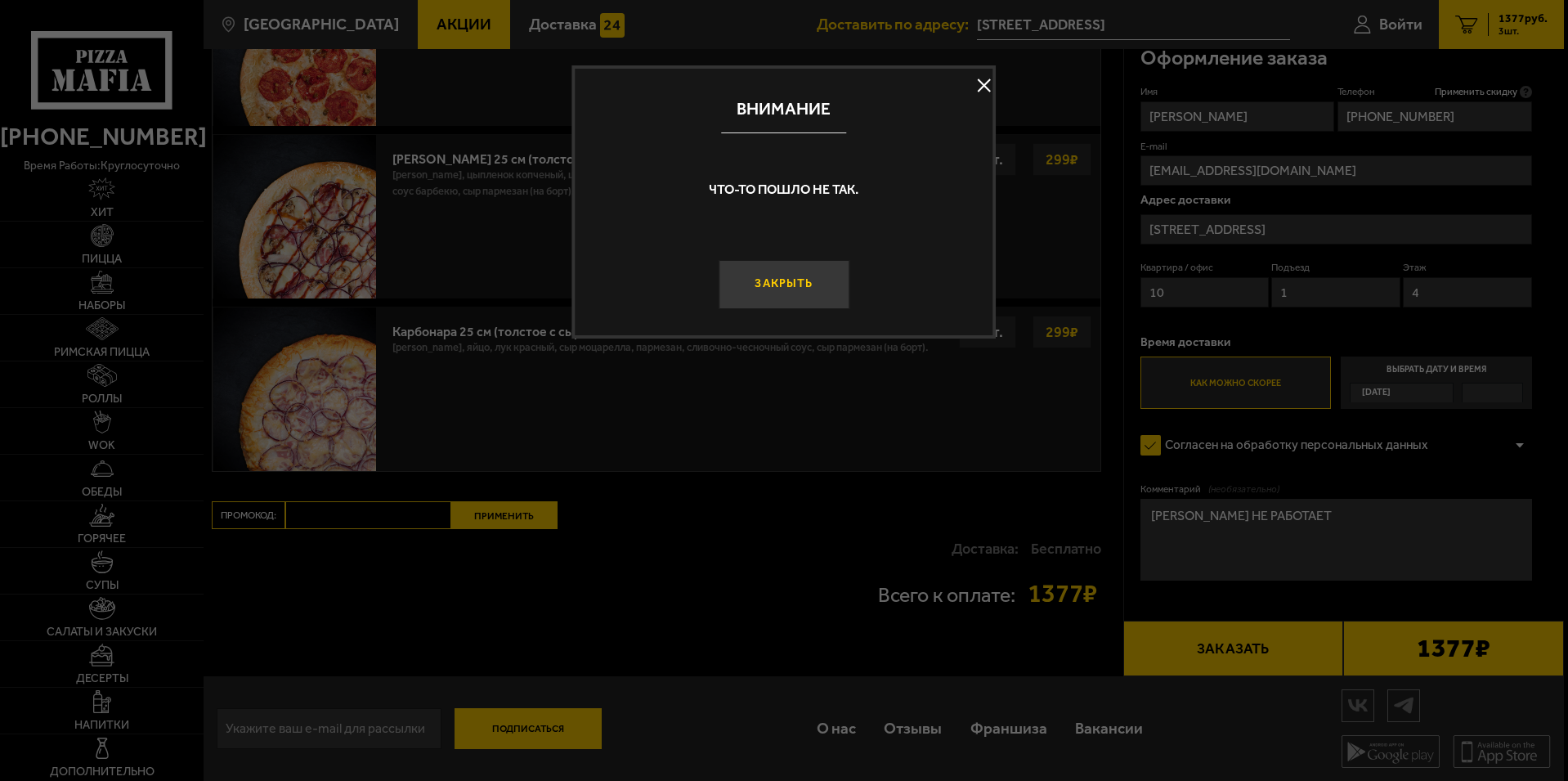
click at [800, 282] on button "Закрыть" at bounding box center [784, 285] width 131 height 49
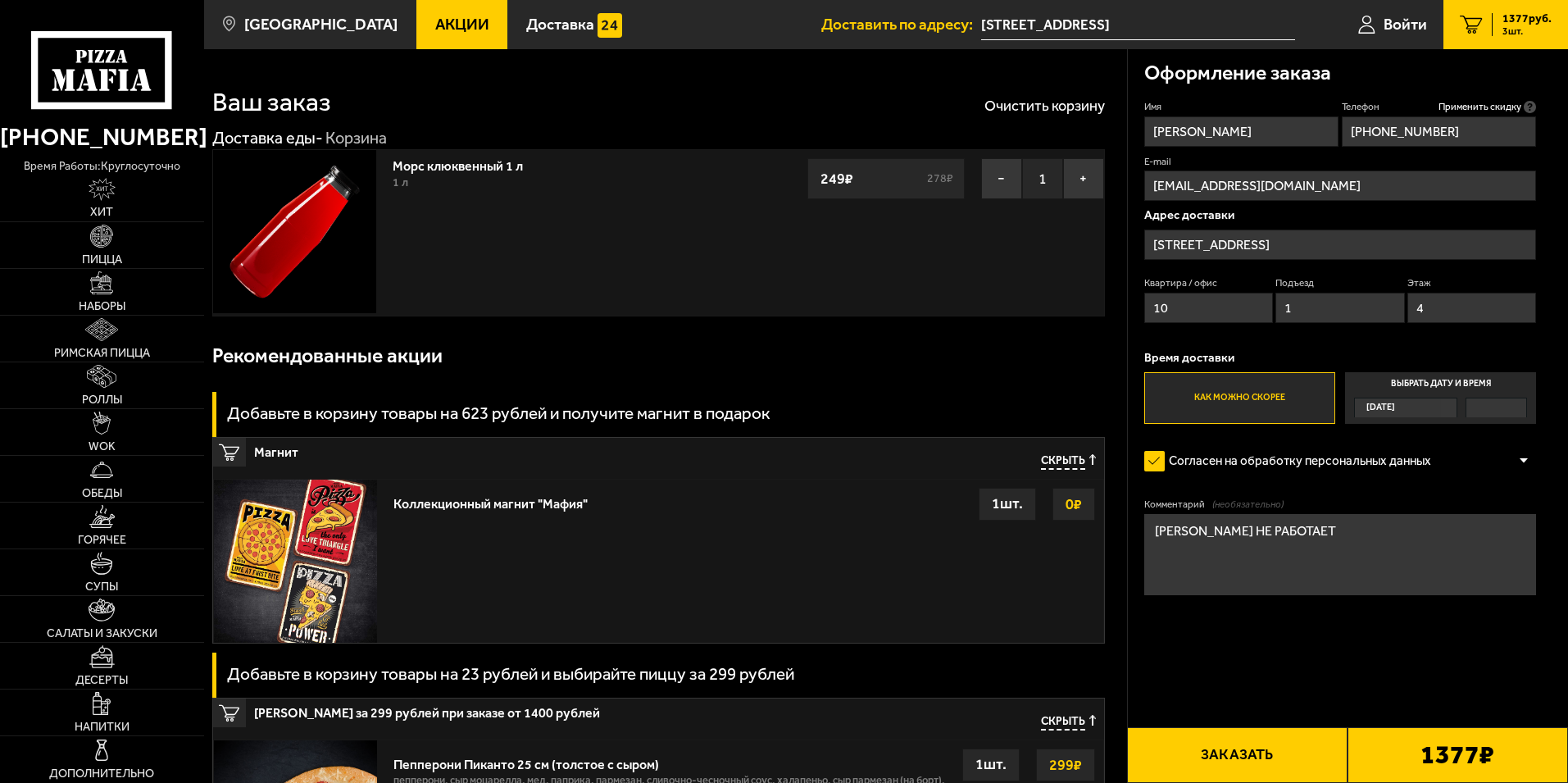
scroll to position [0, 0]
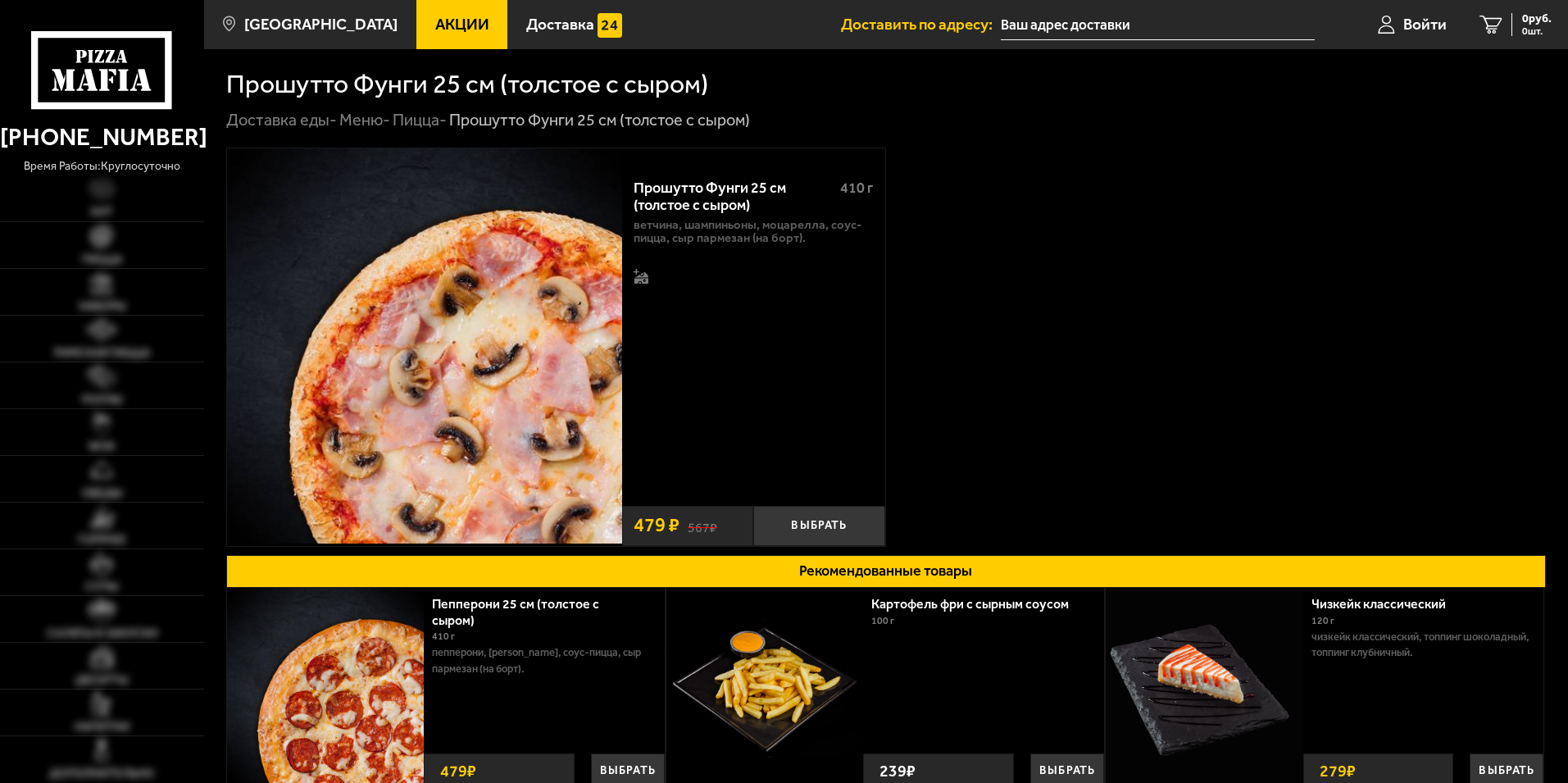
type input "[STREET_ADDRESS]"
click at [834, 529] on button "Выбрать" at bounding box center [819, 525] width 131 height 41
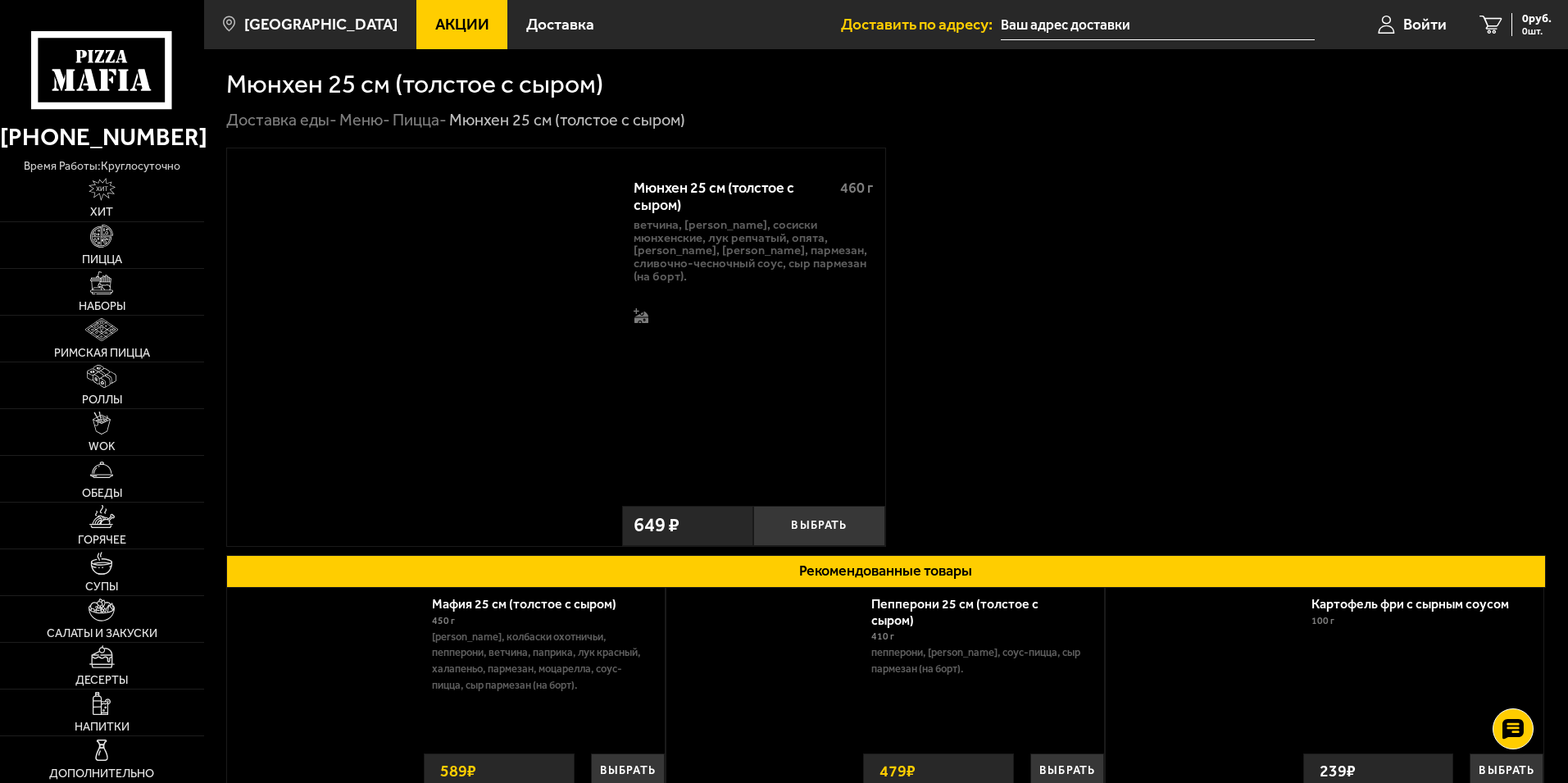
type input "[STREET_ADDRESS]"
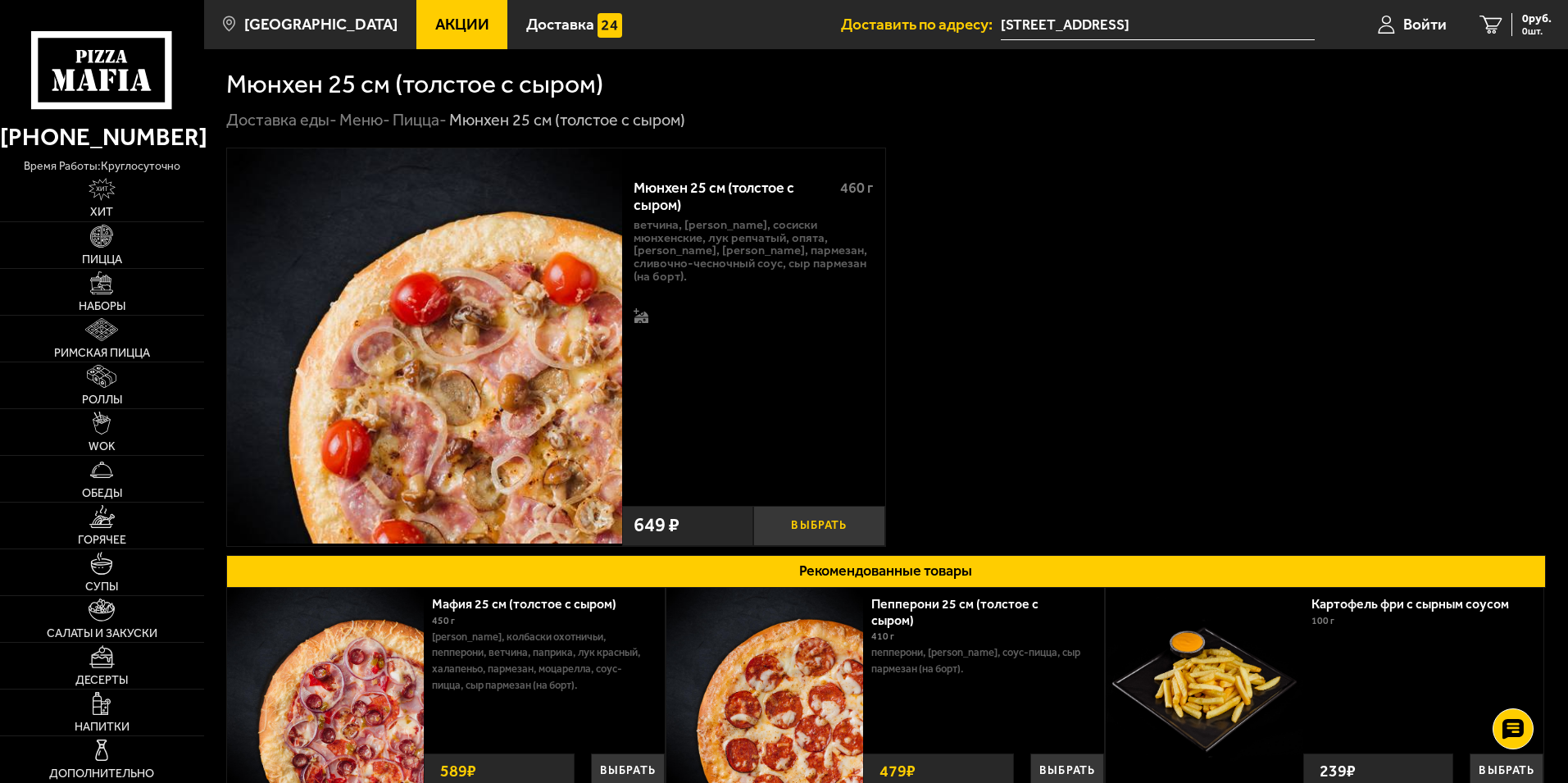
click at [805, 521] on button "Выбрать" at bounding box center [819, 525] width 131 height 41
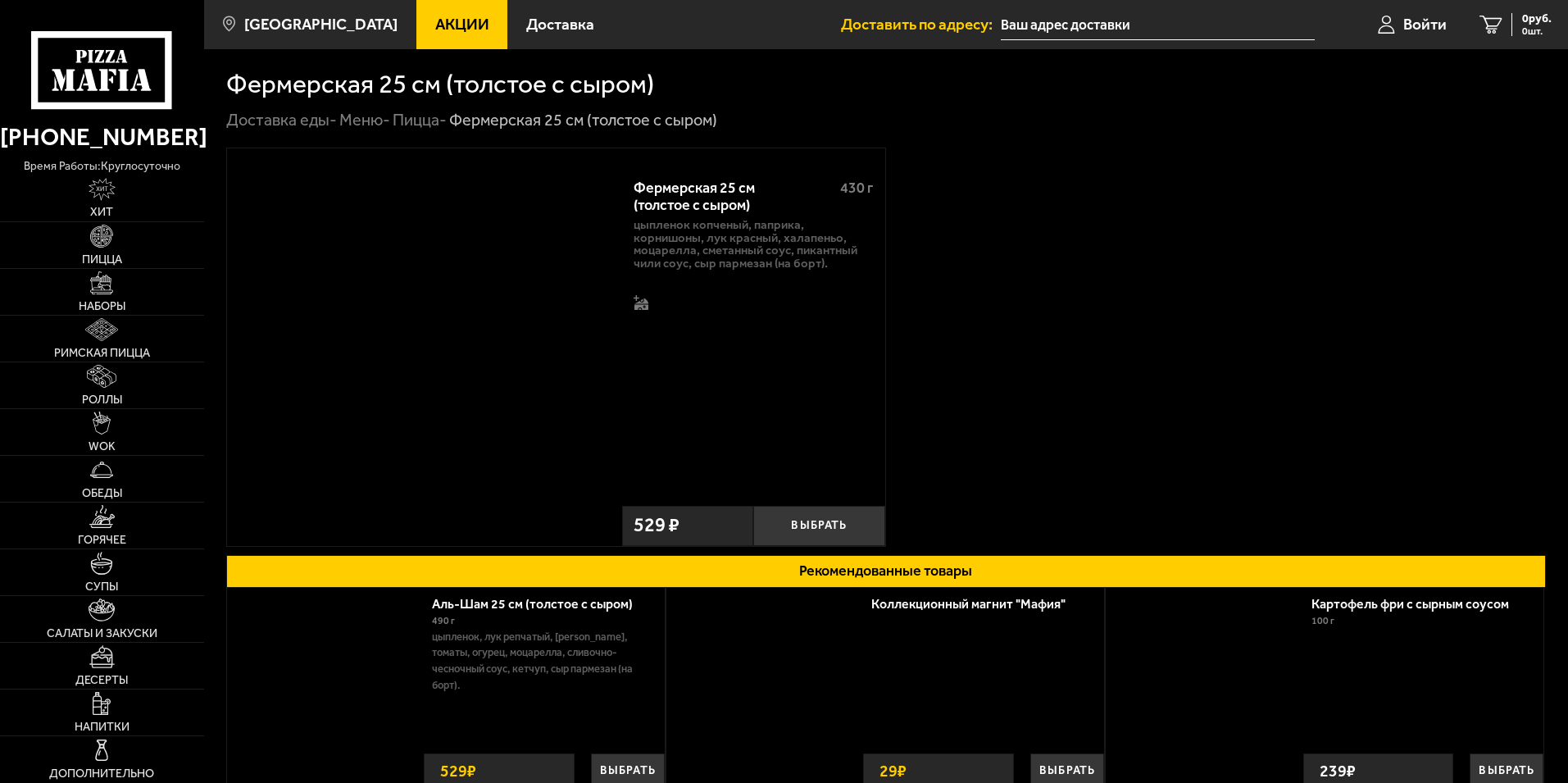
type input "[STREET_ADDRESS]"
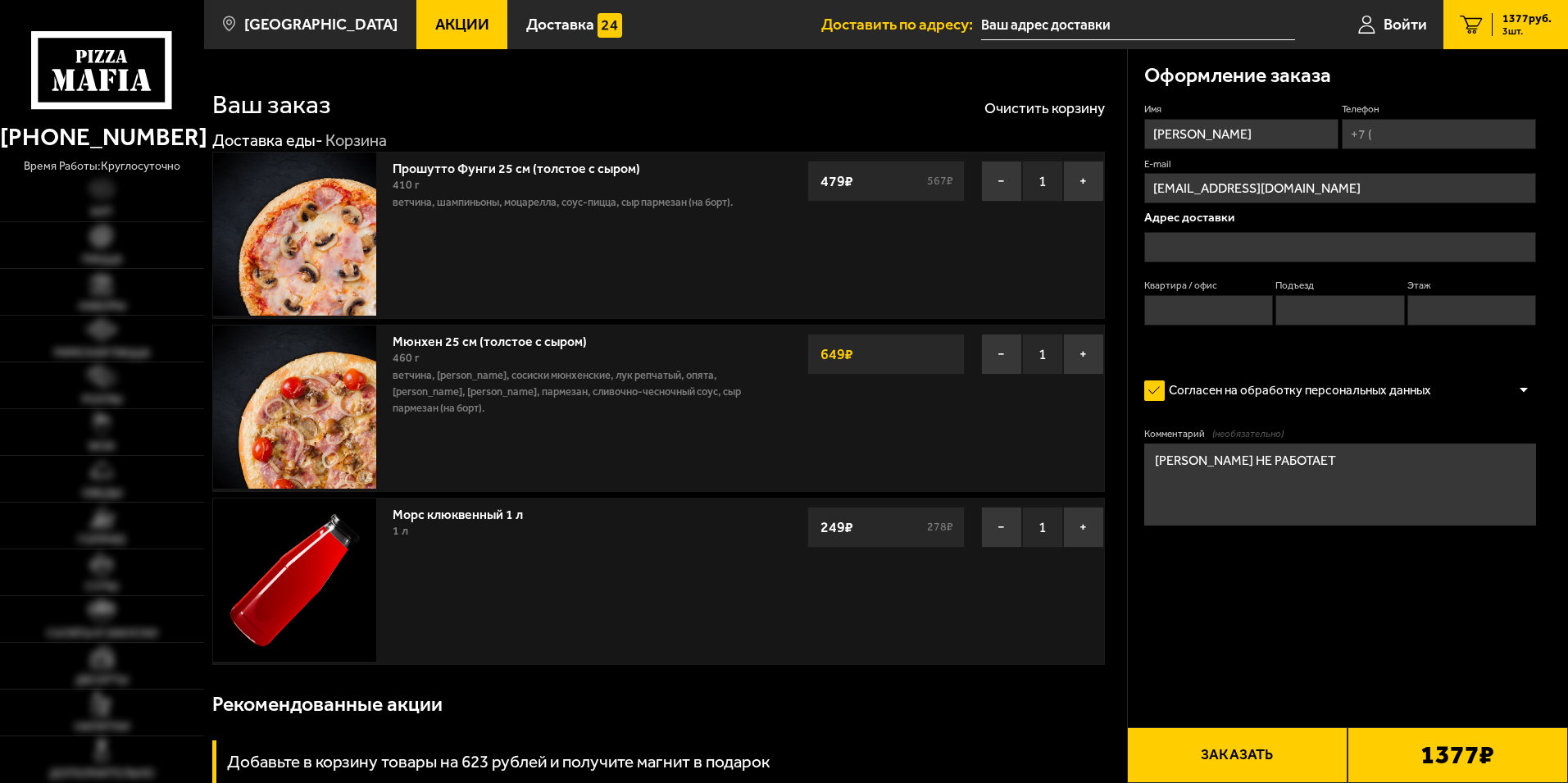
type input "[STREET_ADDRESS]"
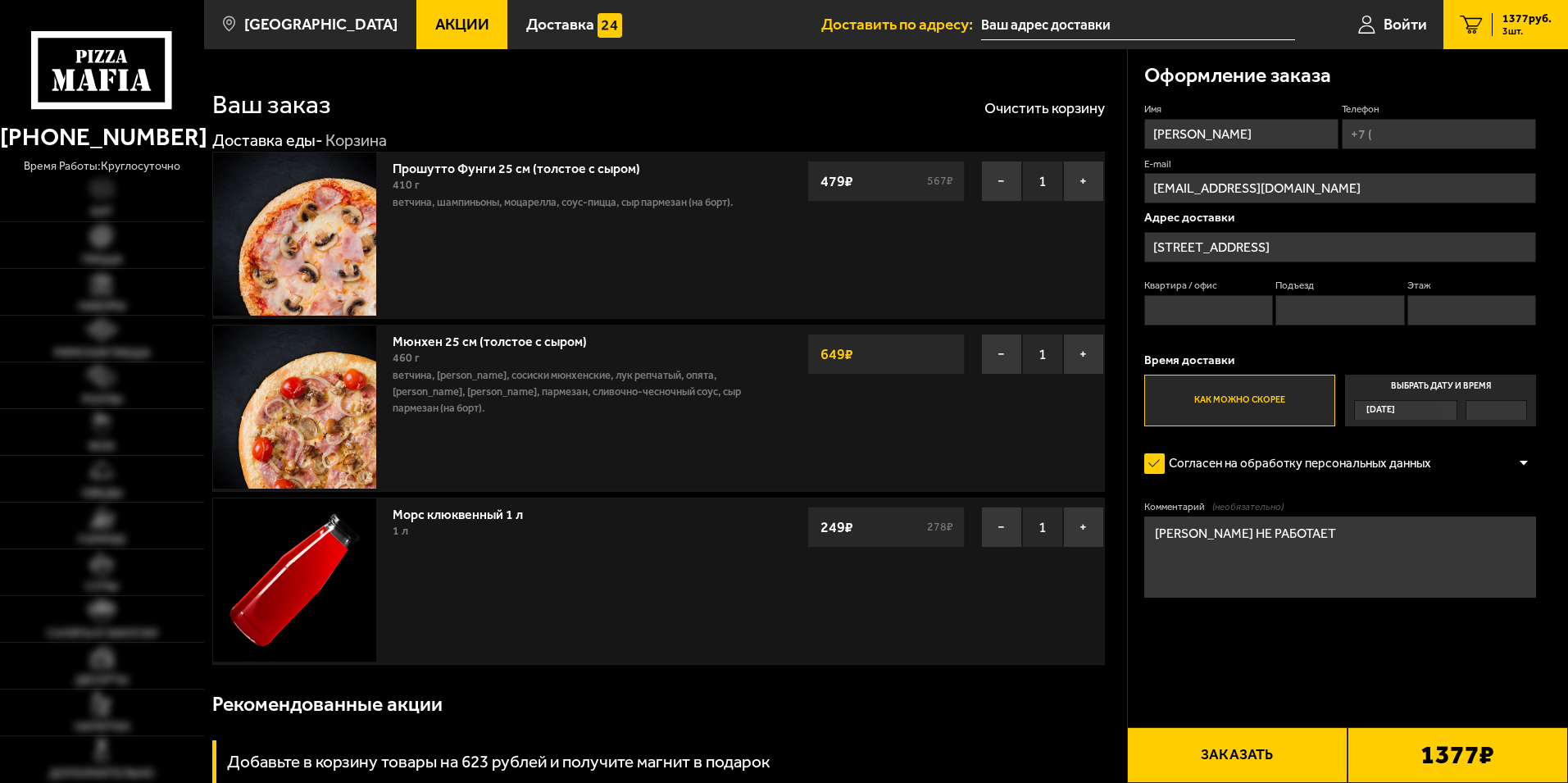
type input "[STREET_ADDRESS]"
click at [1214, 307] on input "Квартира / офис" at bounding box center [1208, 309] width 129 height 31
type input "10"
click at [1304, 307] on input "Подъезд" at bounding box center [1340, 309] width 129 height 31
type input "1"
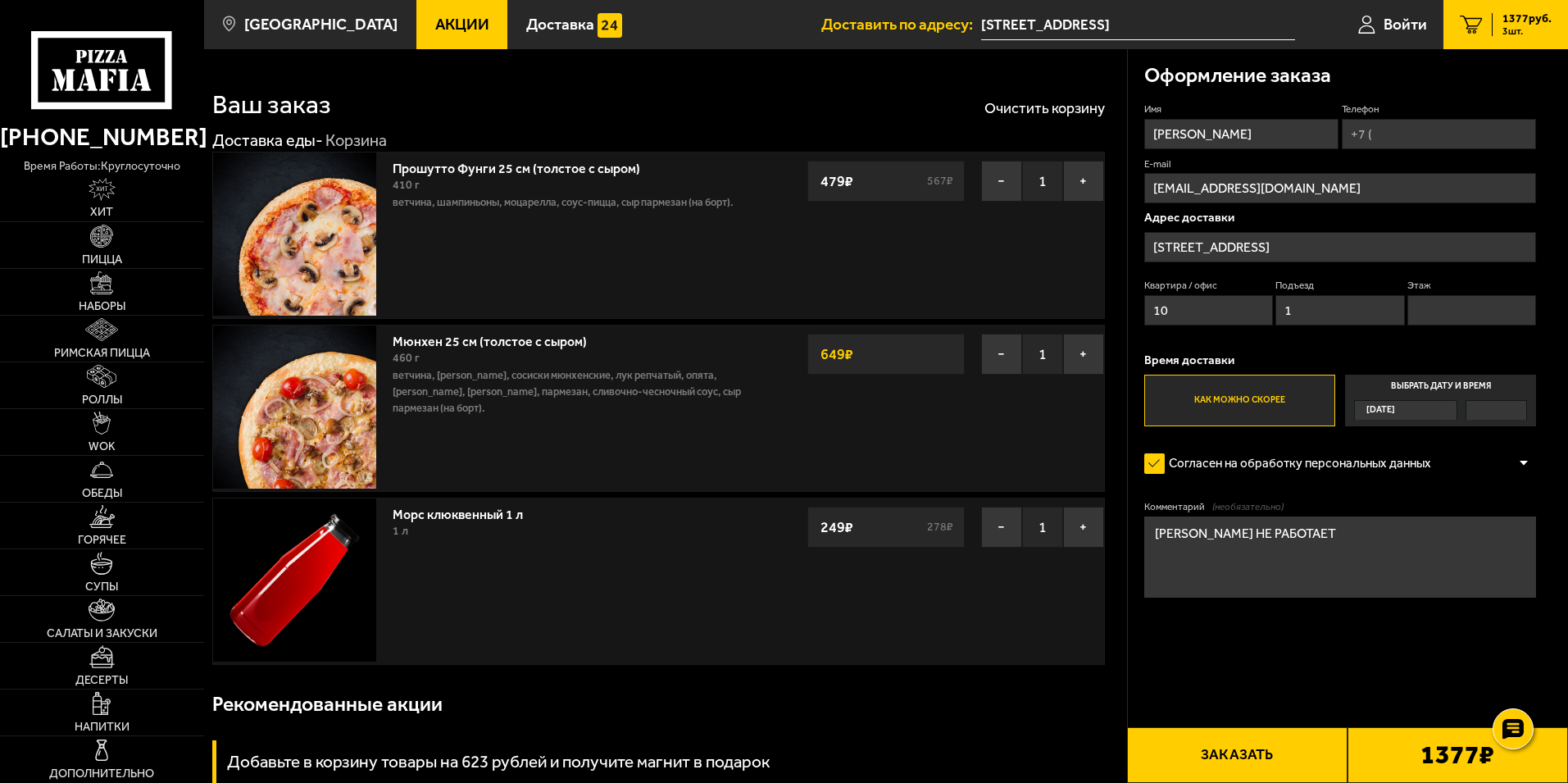
click at [1442, 305] on input "Этаж" at bounding box center [1471, 309] width 129 height 31
type input "4"
click at [1216, 746] on button "Заказать" at bounding box center [1237, 754] width 220 height 55
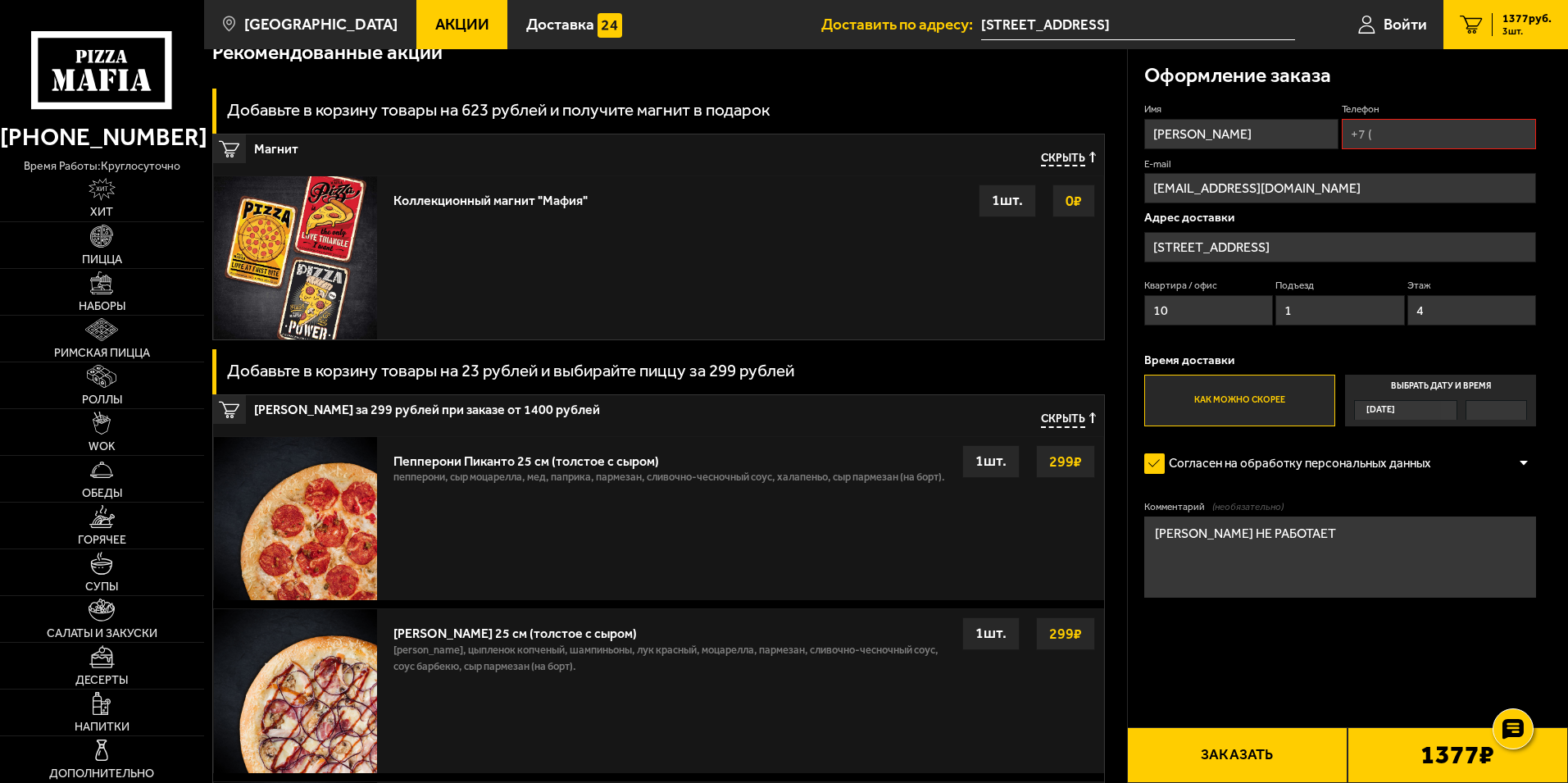
scroll to position [655, 0]
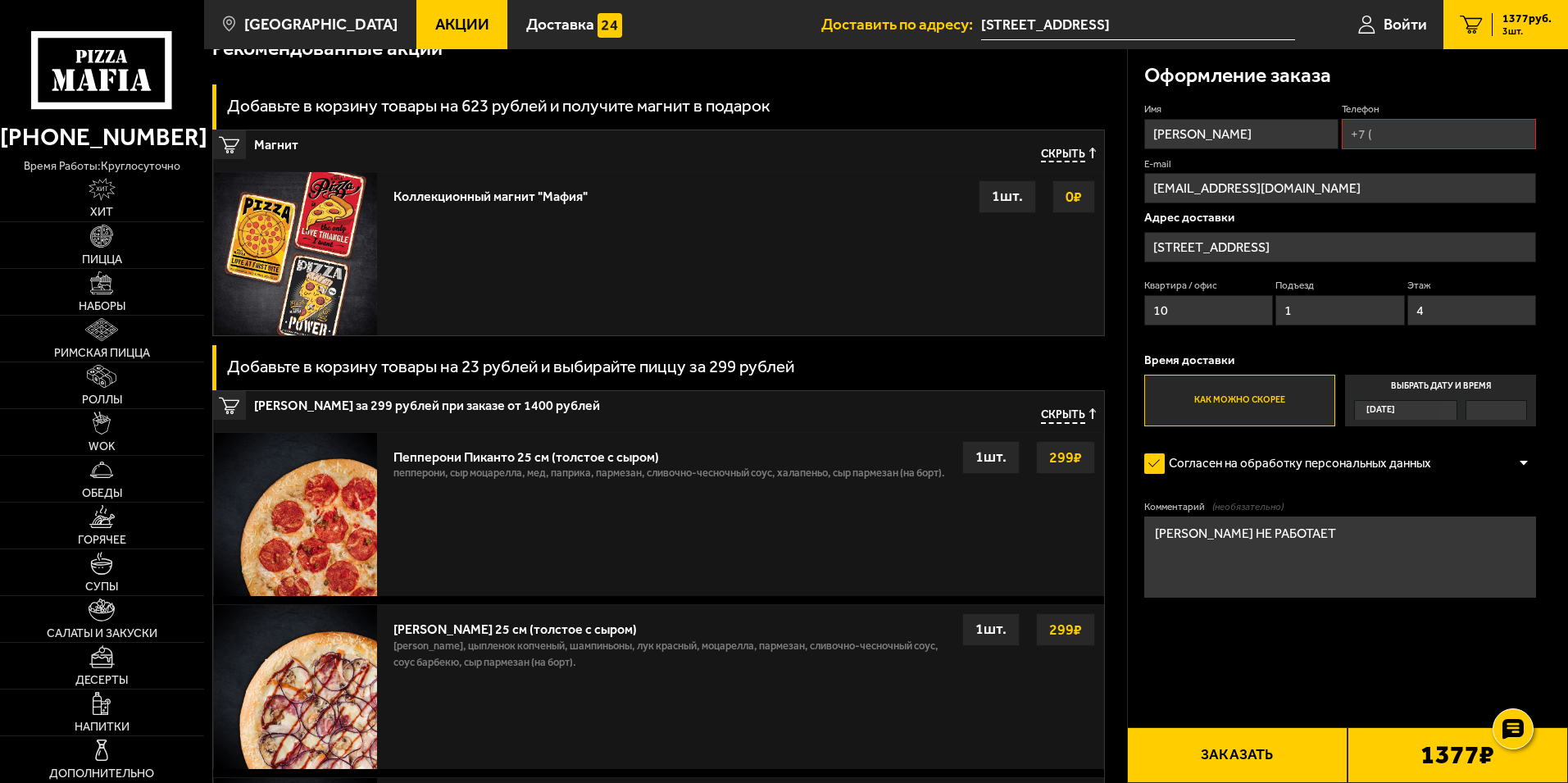
click at [1257, 749] on button "Заказать" at bounding box center [1237, 754] width 220 height 55
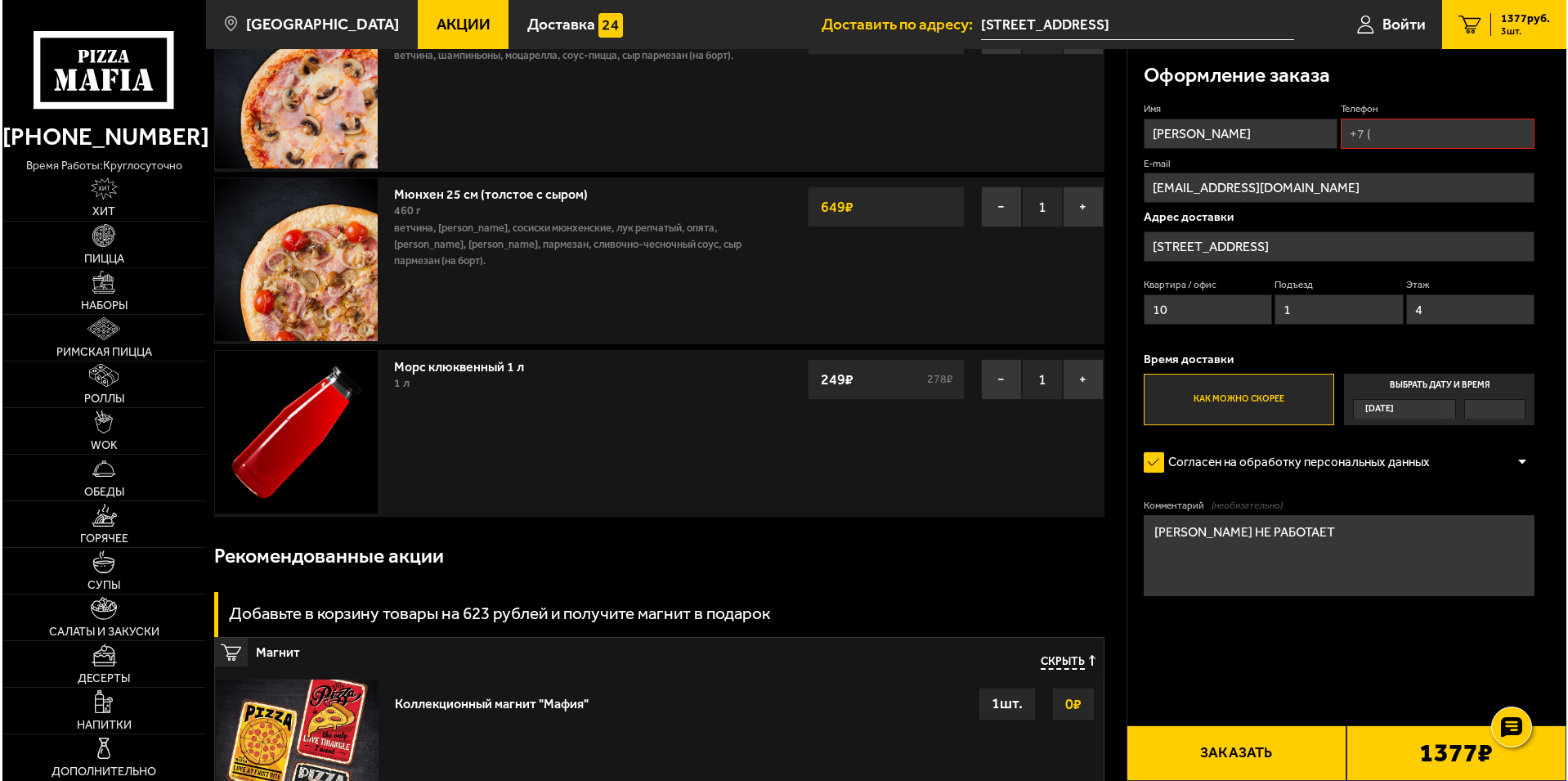
scroll to position [139, 0]
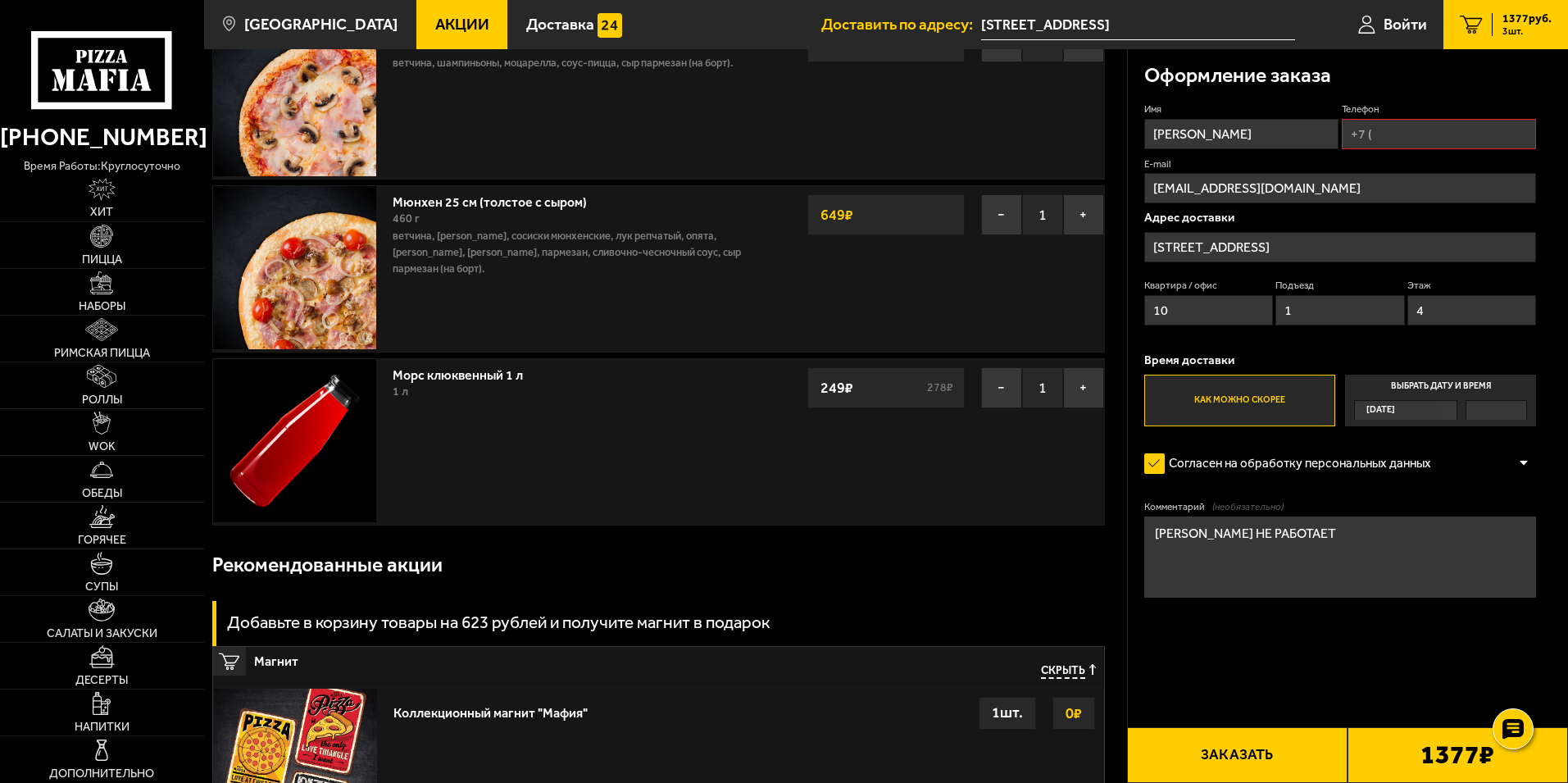
click at [1384, 127] on input "Телефон" at bounding box center [1438, 133] width 194 height 31
type input "+7 (921) 795-29-58"
click at [1262, 753] on button "Заказать" at bounding box center [1237, 754] width 220 height 55
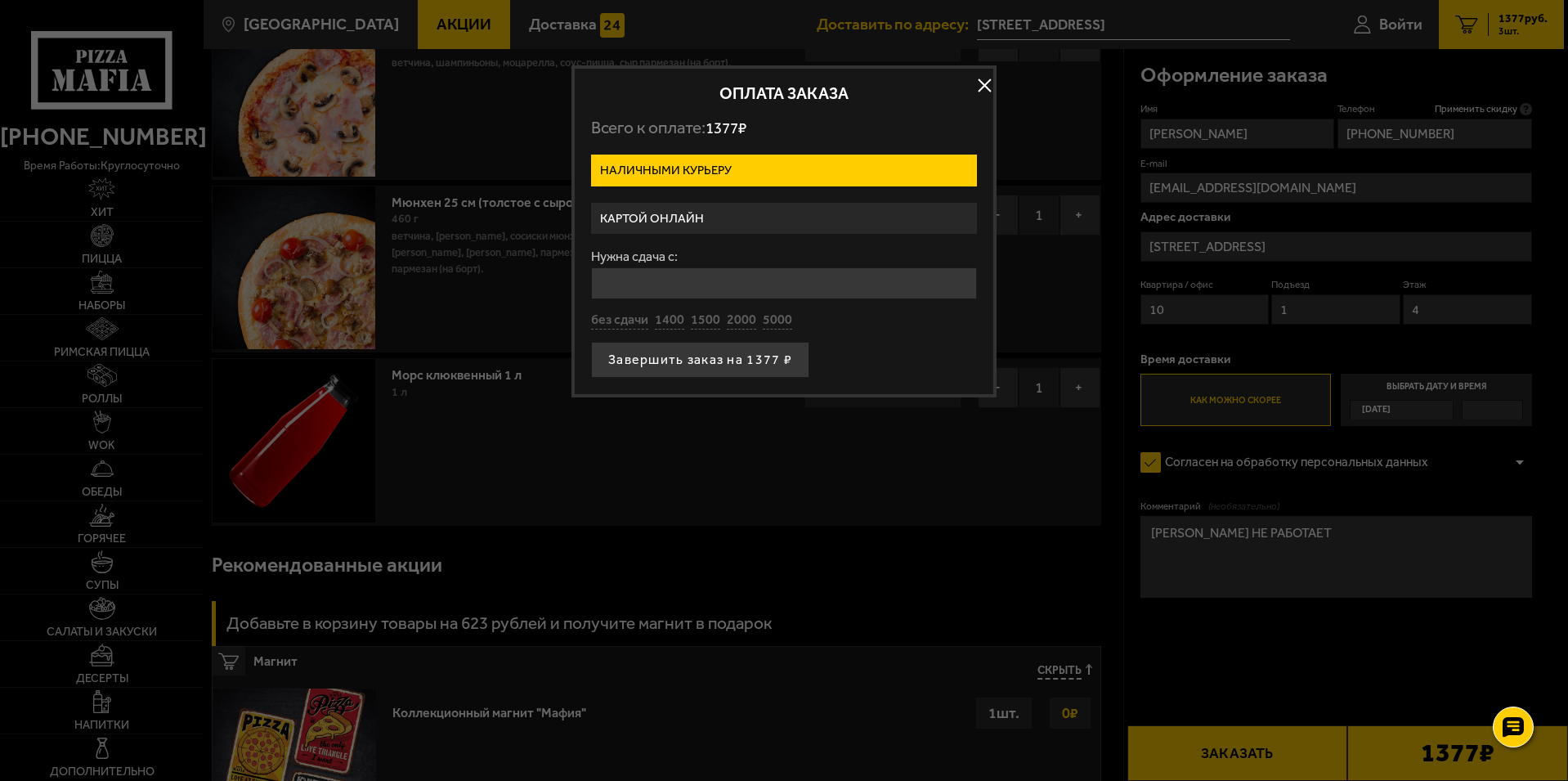
click at [752, 215] on label "Картой онлайн" at bounding box center [783, 219] width 386 height 32
click at [0, 0] on input "Картой онлайн" at bounding box center [0, 0] width 0 height 0
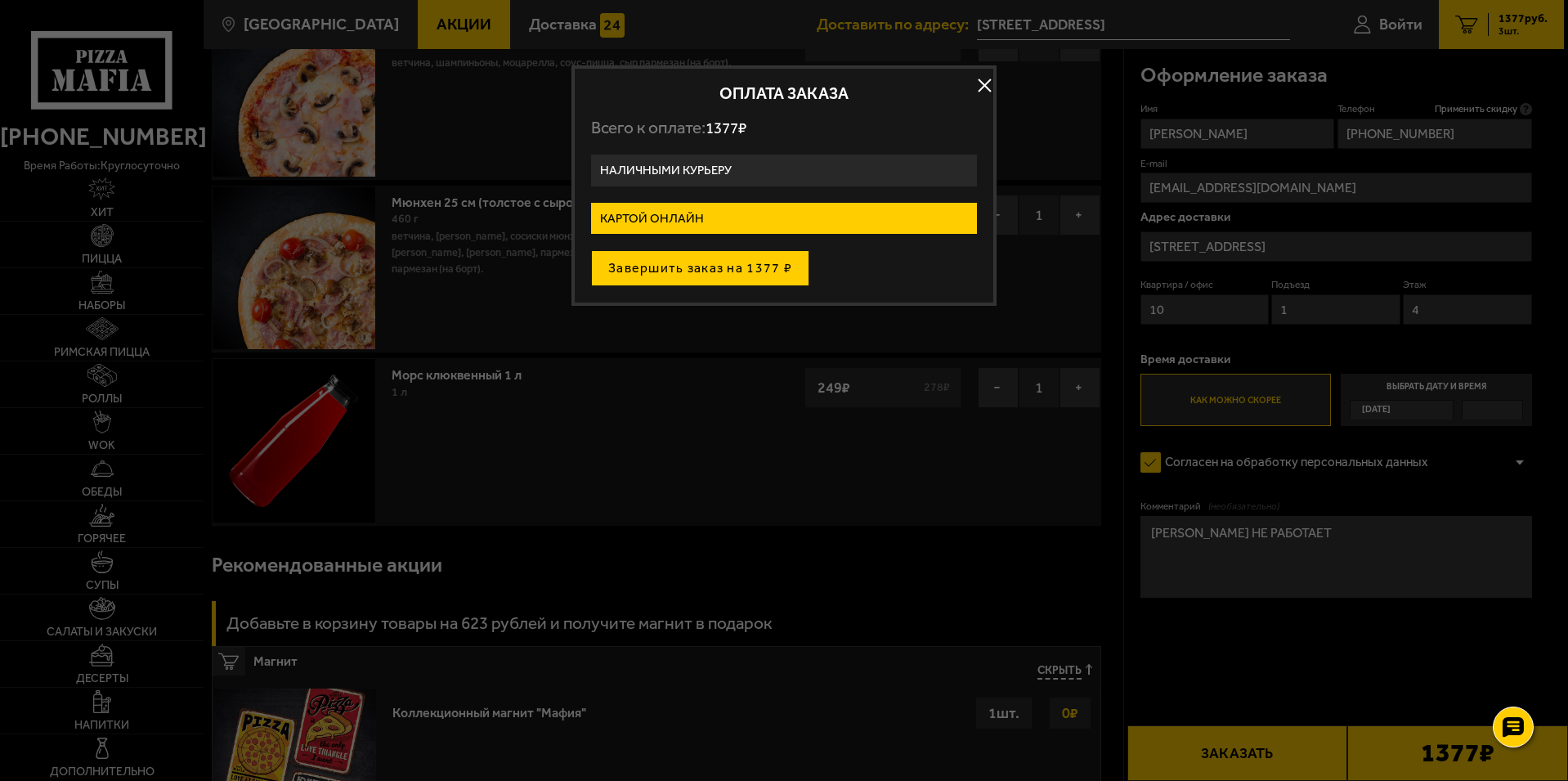
click at [709, 268] on button "Завершить заказ на 1377 ₽" at bounding box center [699, 268] width 218 height 36
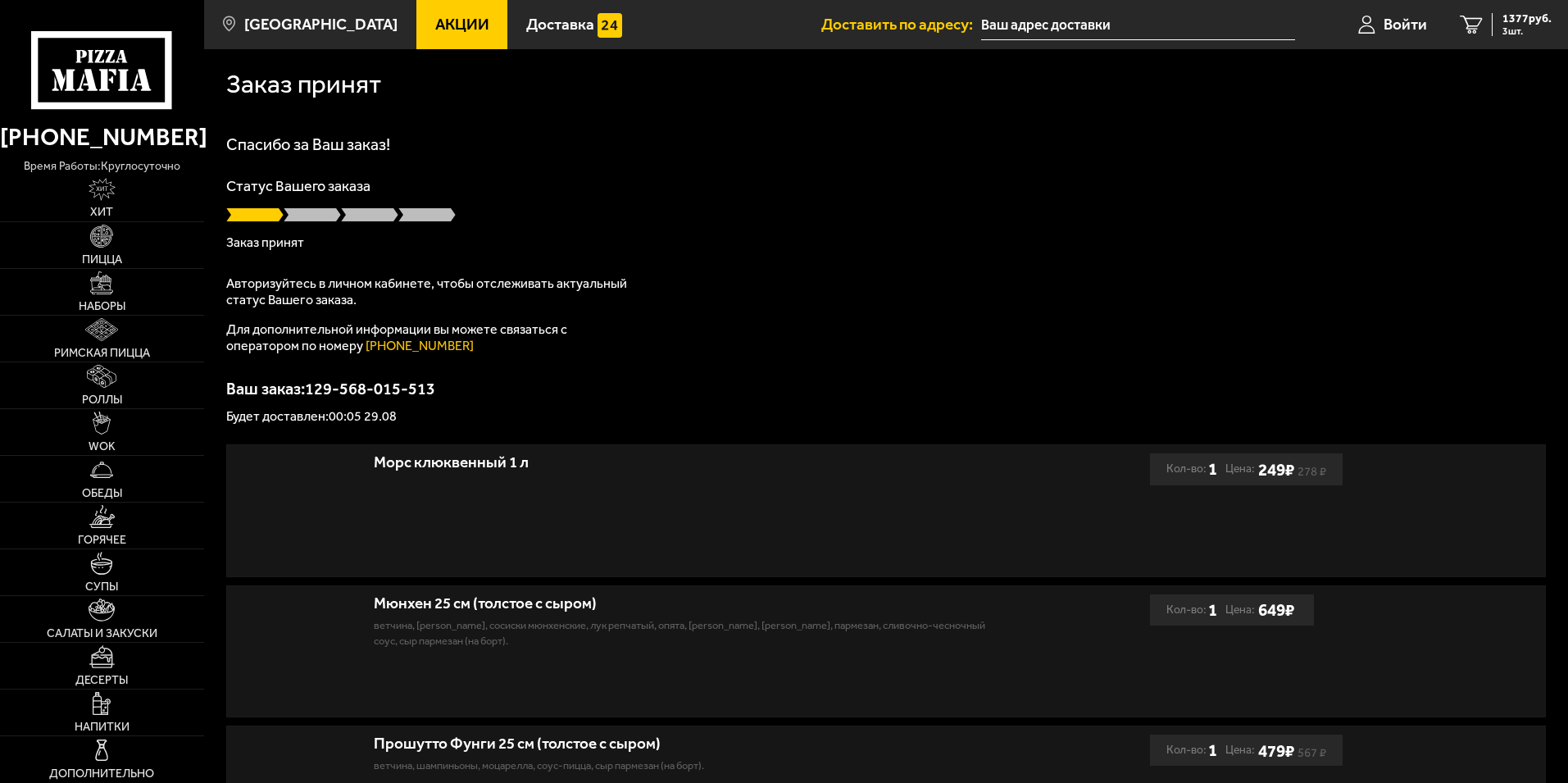
type input "[STREET_ADDRESS]"
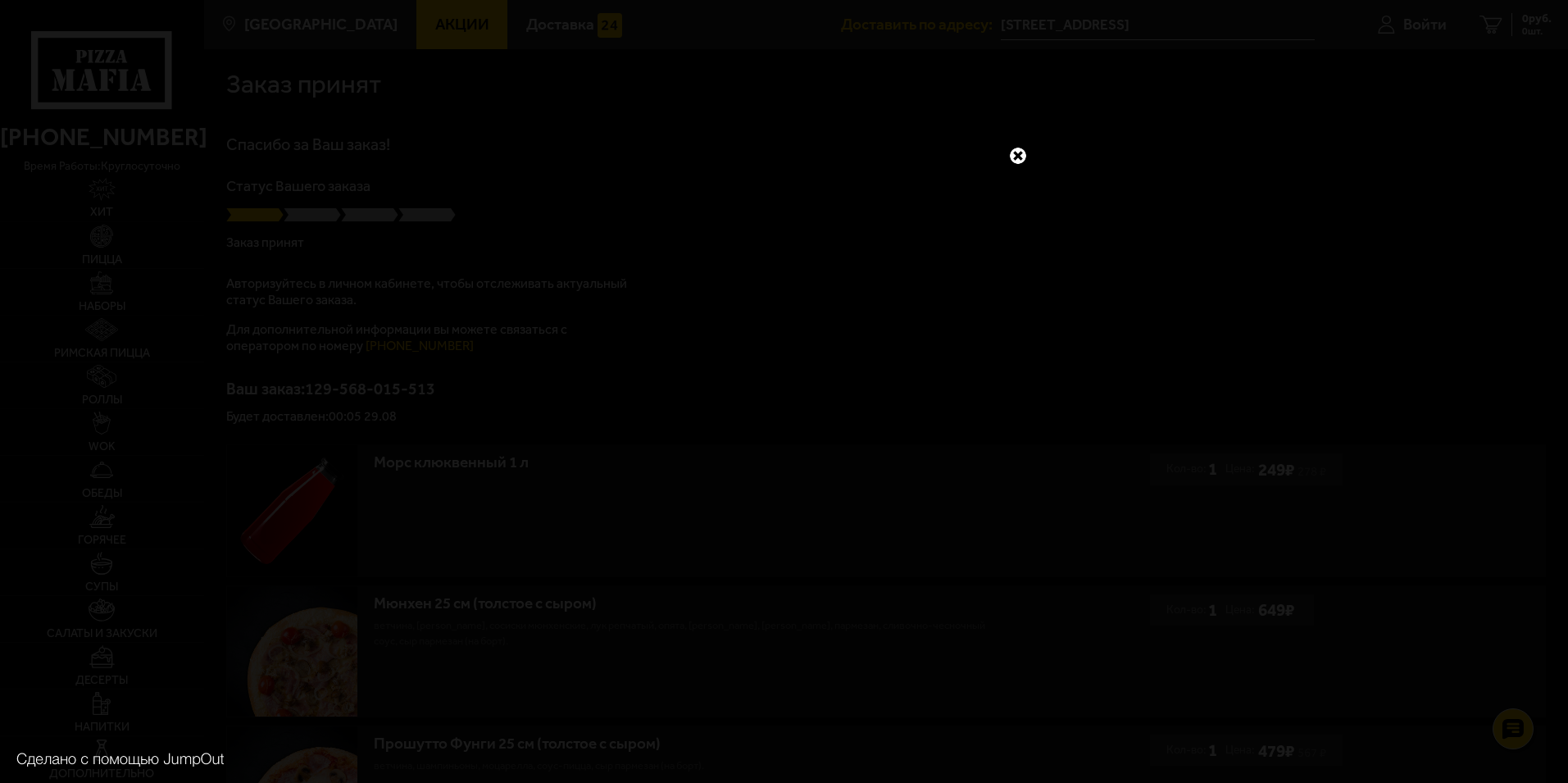
click at [1024, 156] on link at bounding box center [1018, 156] width 22 height 22
